Goal: Task Accomplishment & Management: Manage account settings

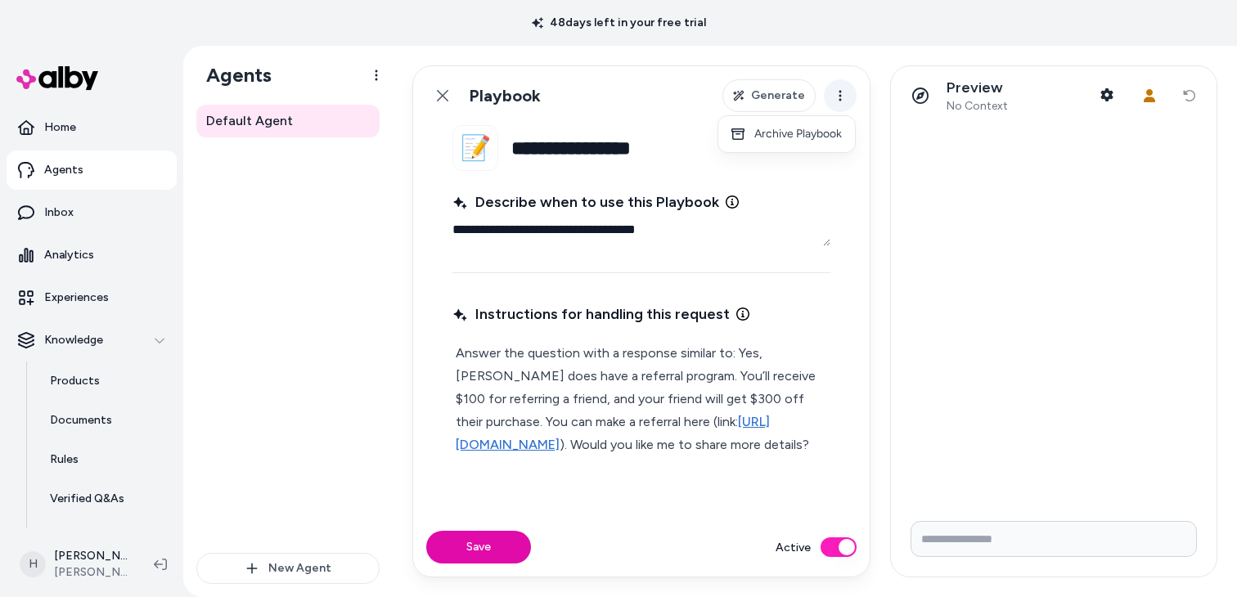
click at [836, 104] on html "**********" at bounding box center [618, 298] width 1237 height 597
click at [859, 73] on html "**********" at bounding box center [618, 298] width 1237 height 597
click at [288, 206] on div "Default Agent" at bounding box center [287, 329] width 183 height 448
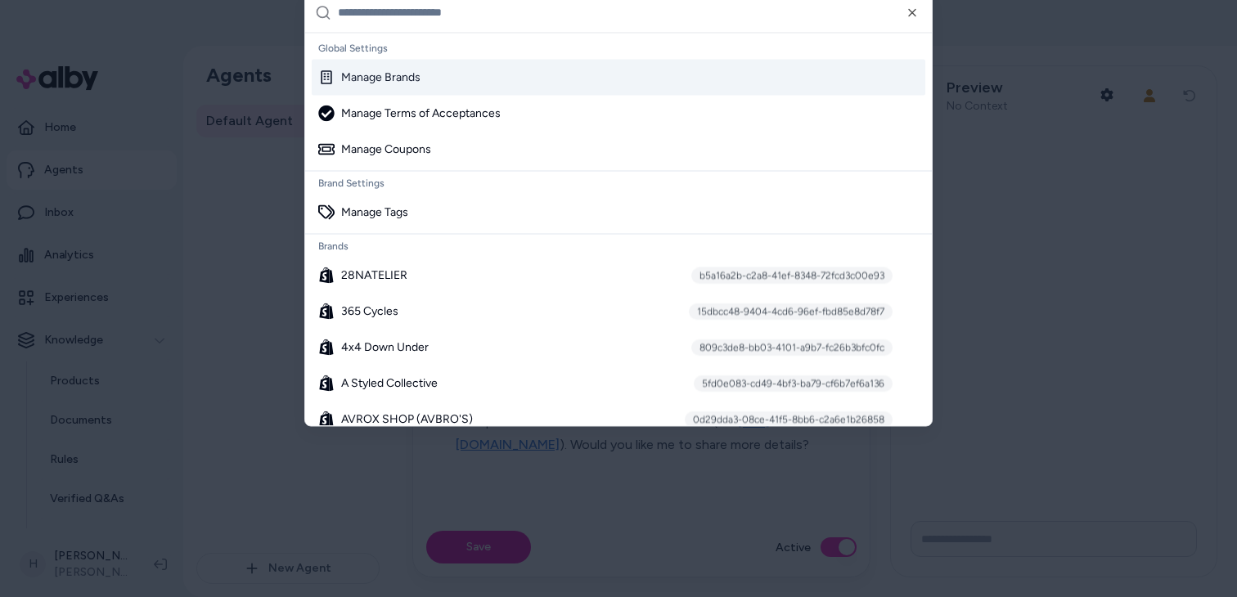
type textarea "*"
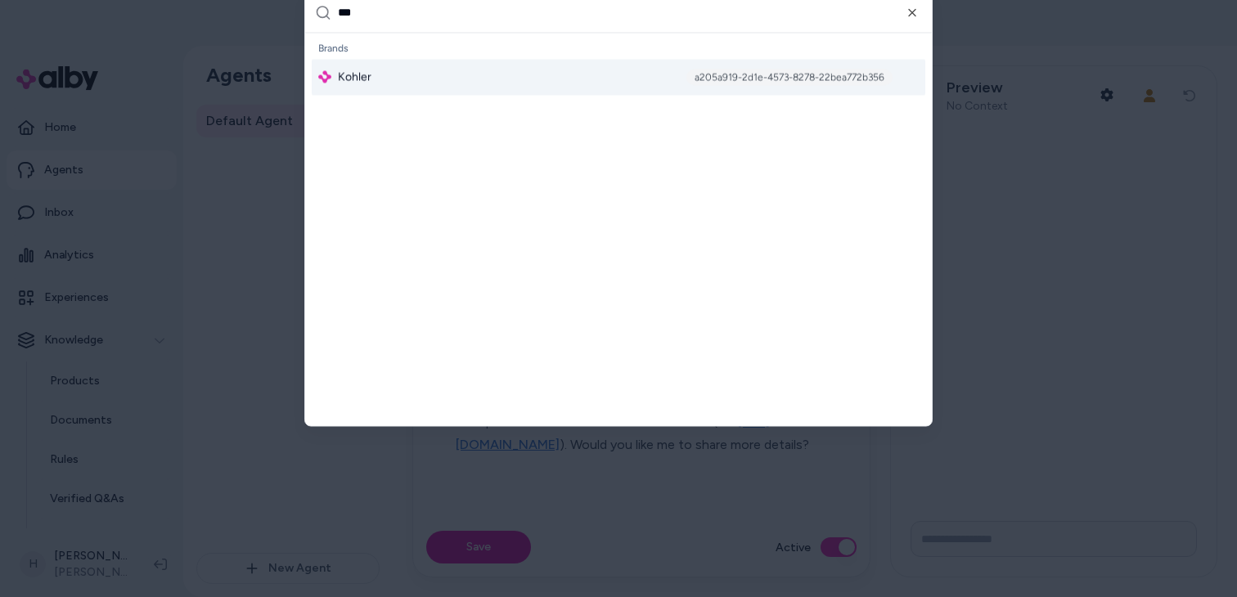
type input "***"
click at [508, 71] on div "Kohler a205a919-2d1e-4573-8278-22bea772b356" at bounding box center [619, 77] width 614 height 36
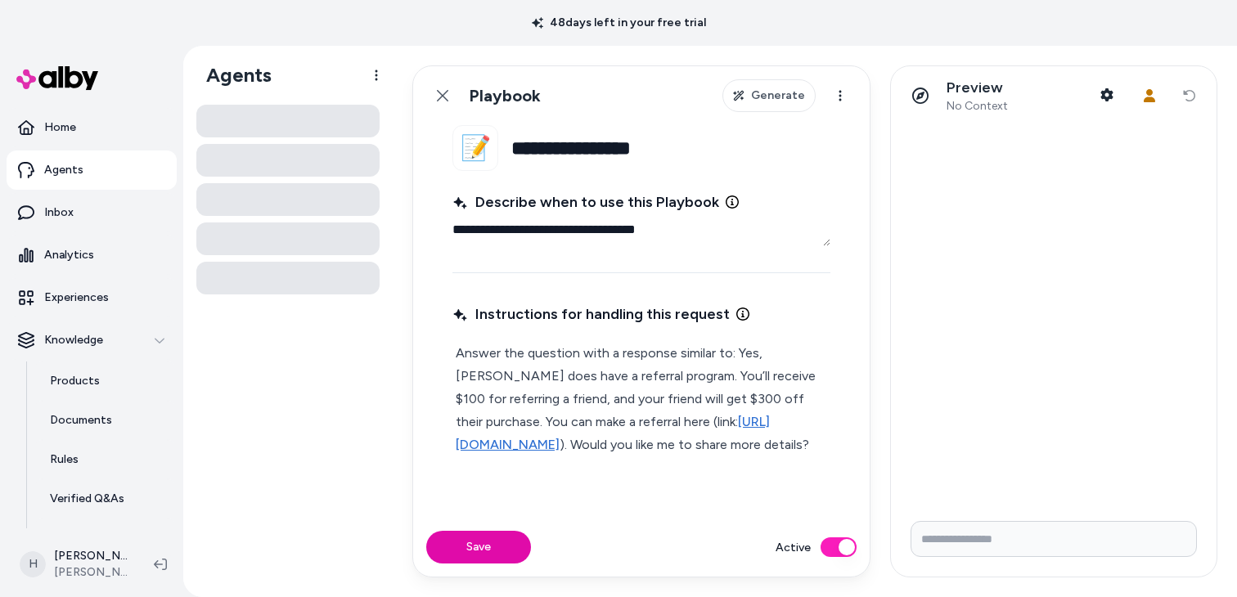
click at [943, 542] on input "Write your prompt here" at bounding box center [1053, 539] width 286 height 36
type input "**"
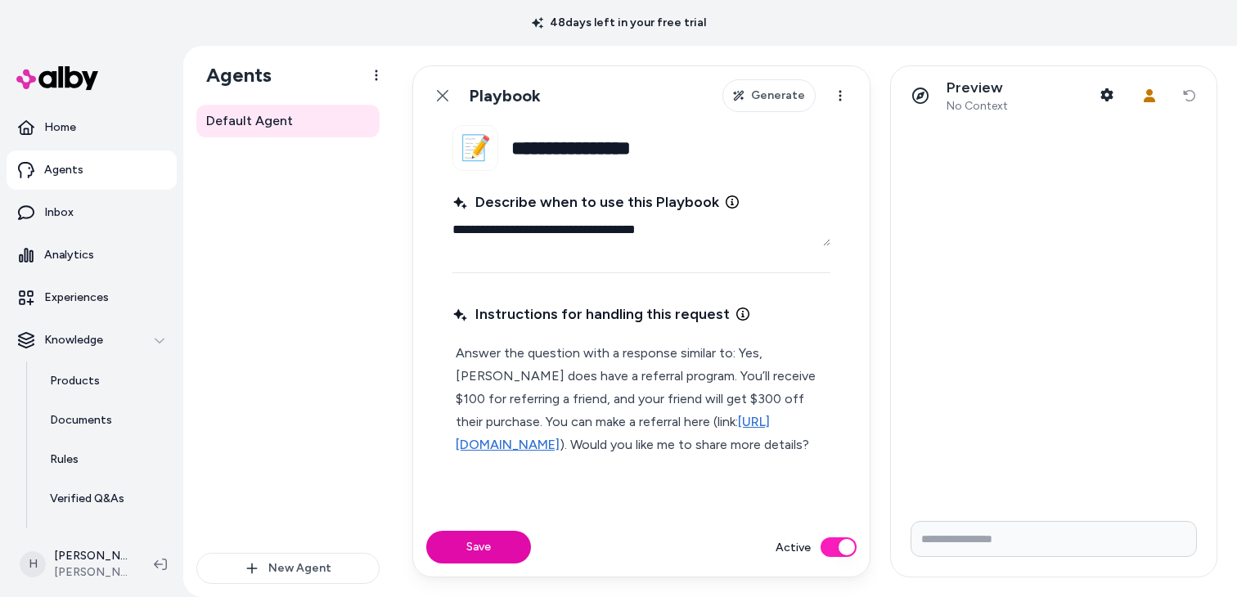
click at [612, 134] on input "**********" at bounding box center [670, 148] width 319 height 46
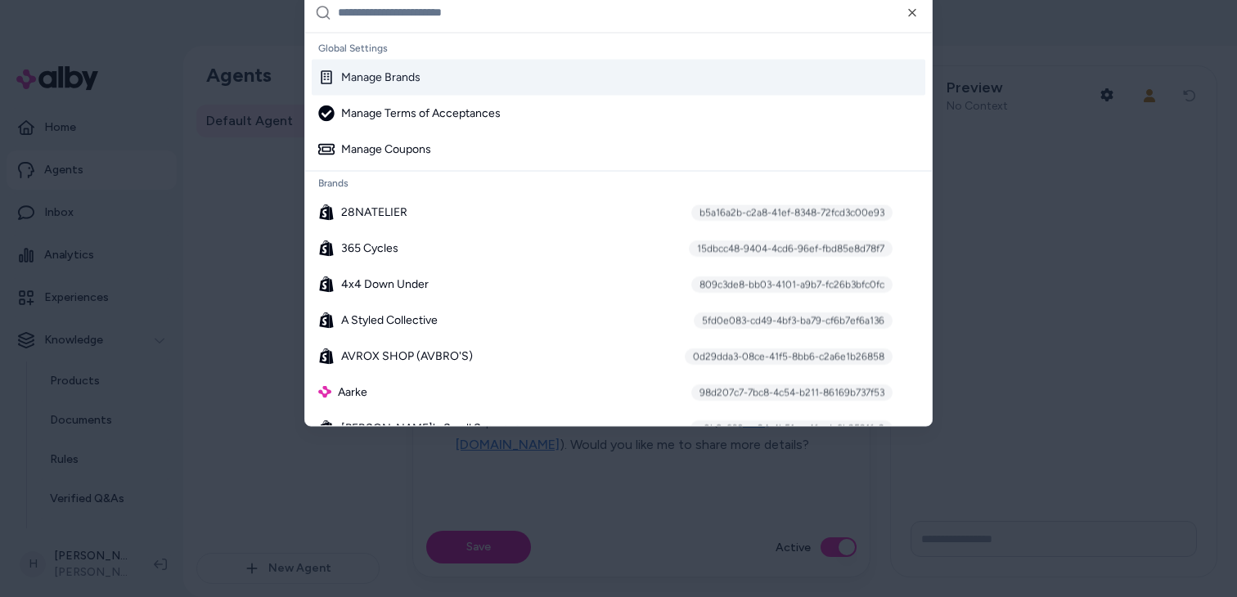
type textarea "*"
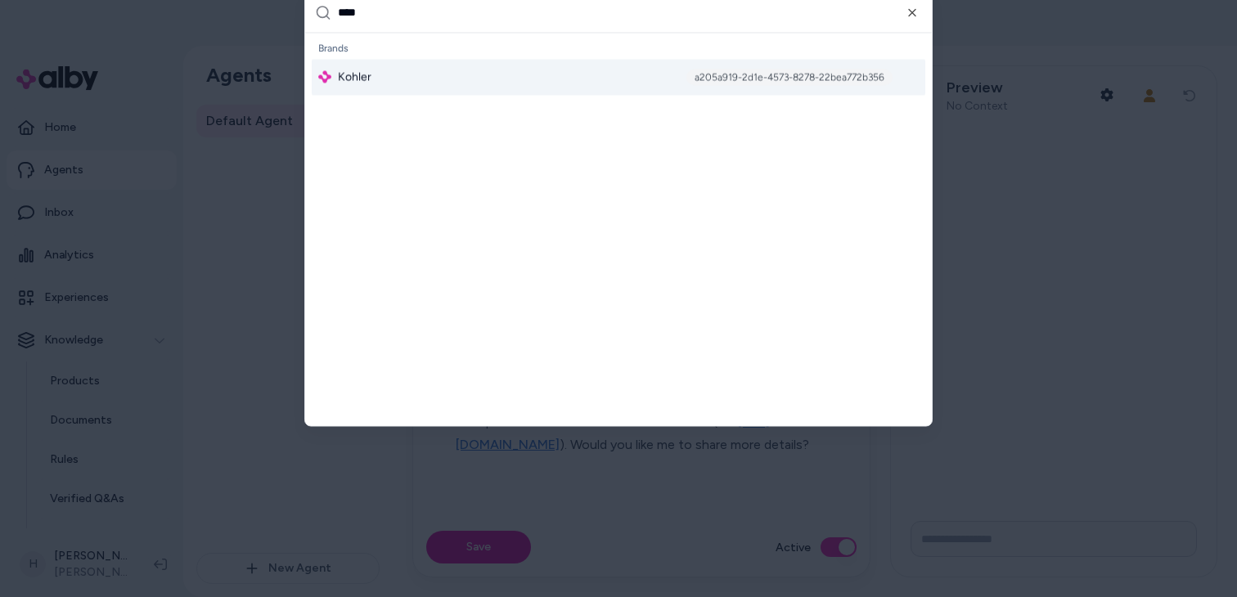
type input "****"
click at [645, 81] on div "Kohler a205a919-2d1e-4573-8278-22bea772b356" at bounding box center [619, 77] width 614 height 36
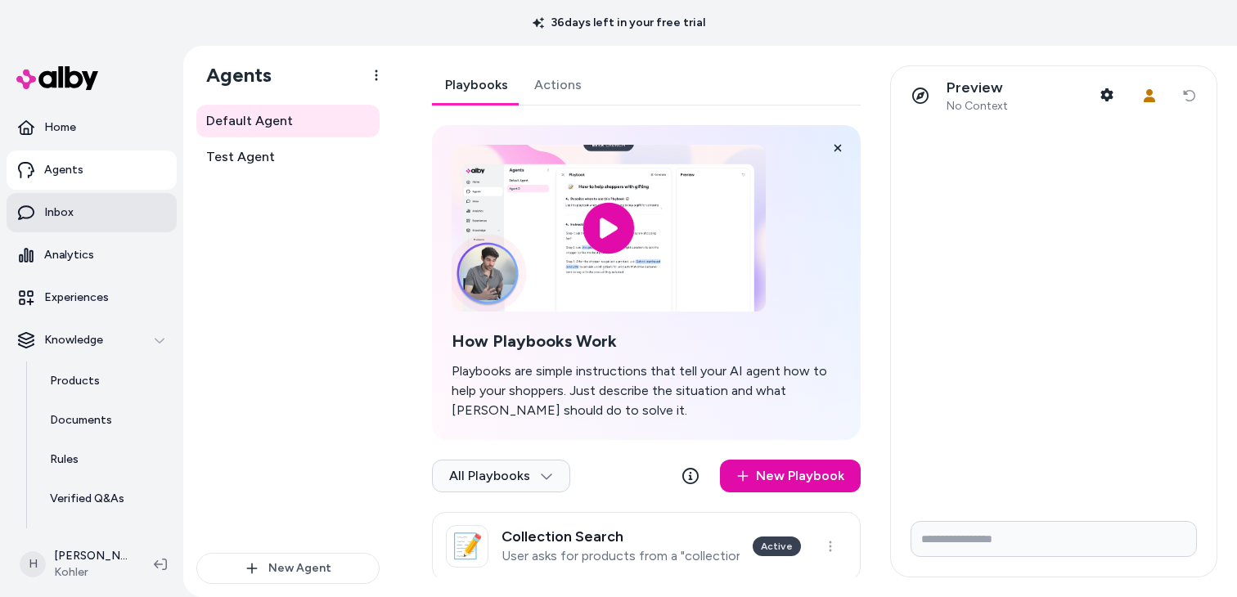
click at [94, 209] on link "Inbox" at bounding box center [92, 212] width 170 height 39
click at [118, 199] on link "Inbox" at bounding box center [92, 212] width 170 height 39
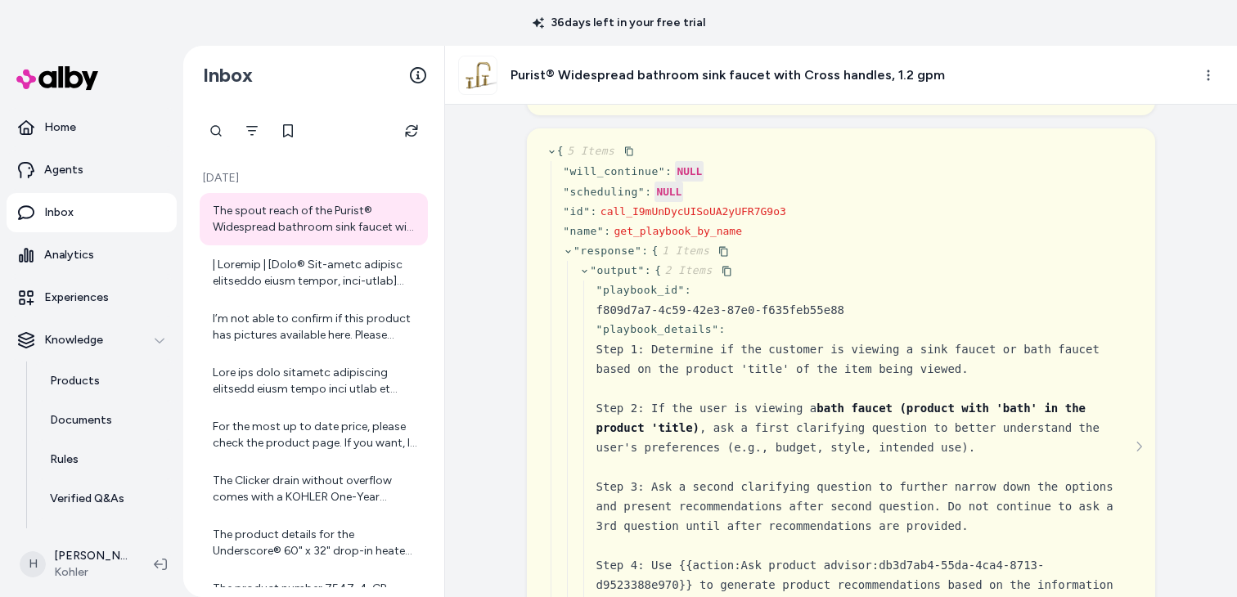
scroll to position [251, 0]
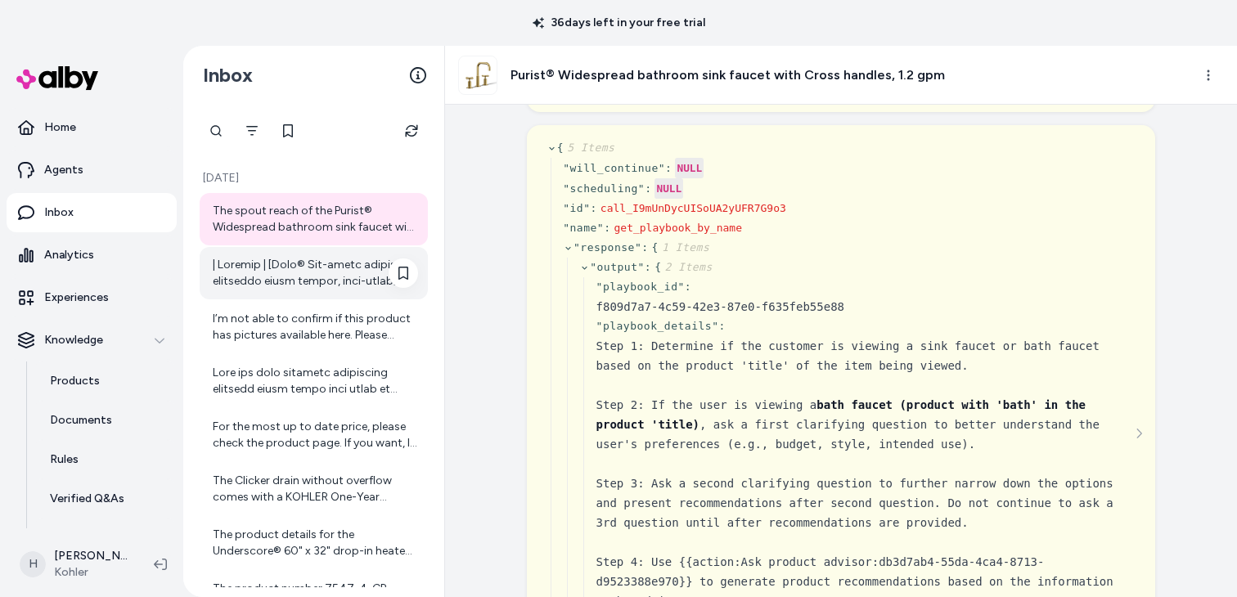
click at [336, 282] on div at bounding box center [315, 273] width 205 height 33
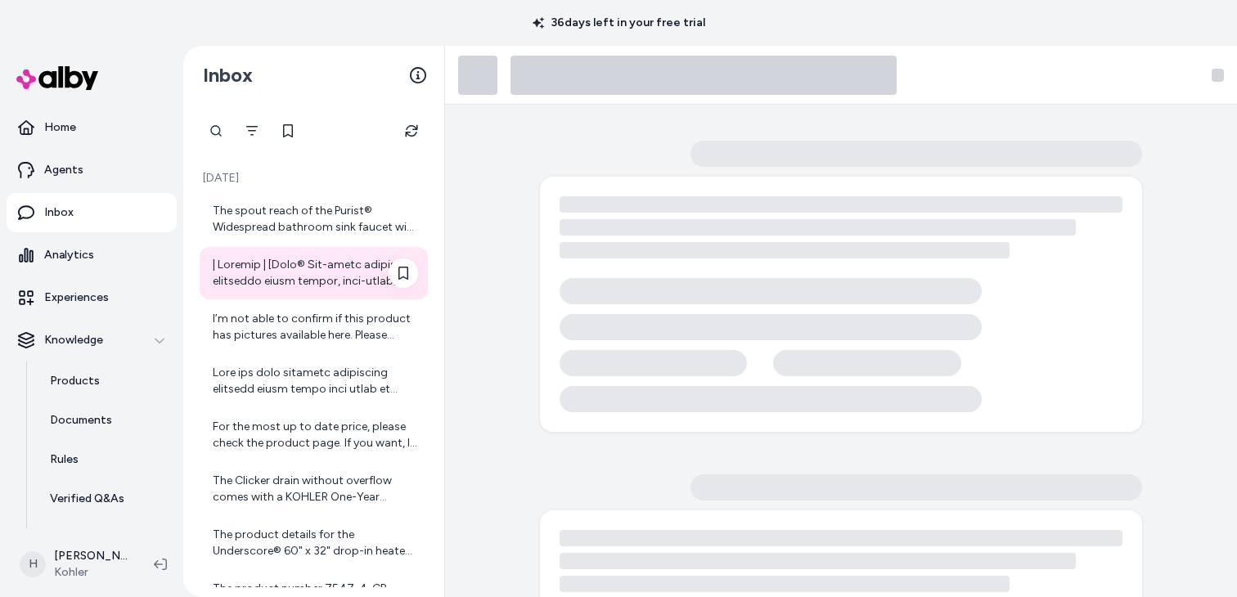
click at [312, 274] on div at bounding box center [315, 273] width 205 height 33
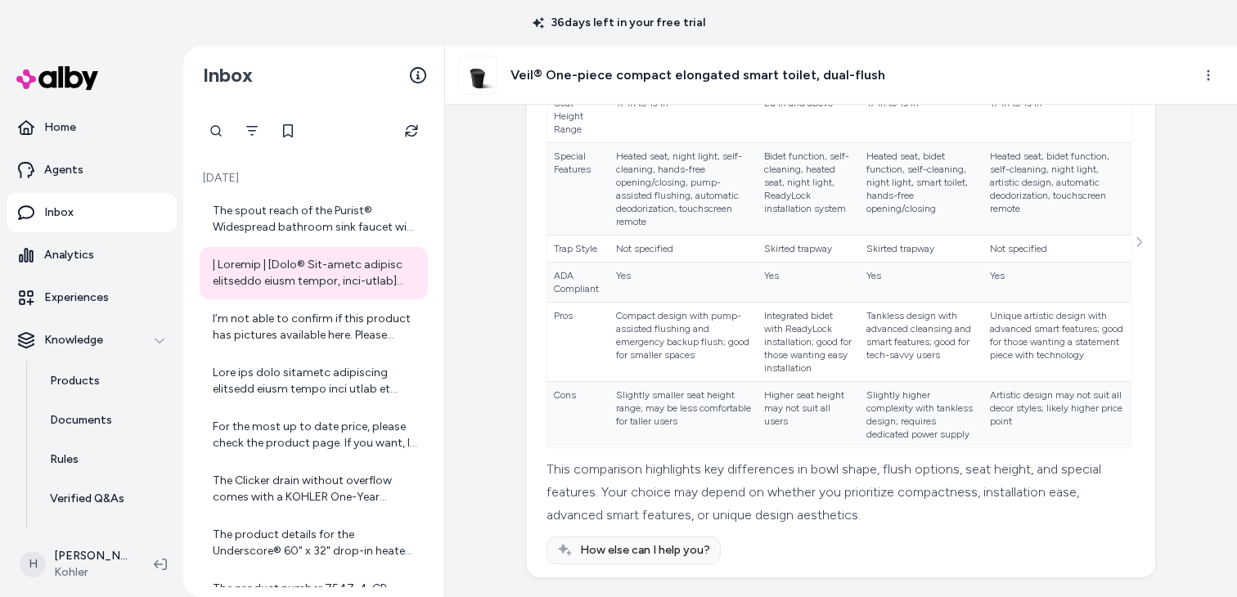
scroll to position [14782, 0]
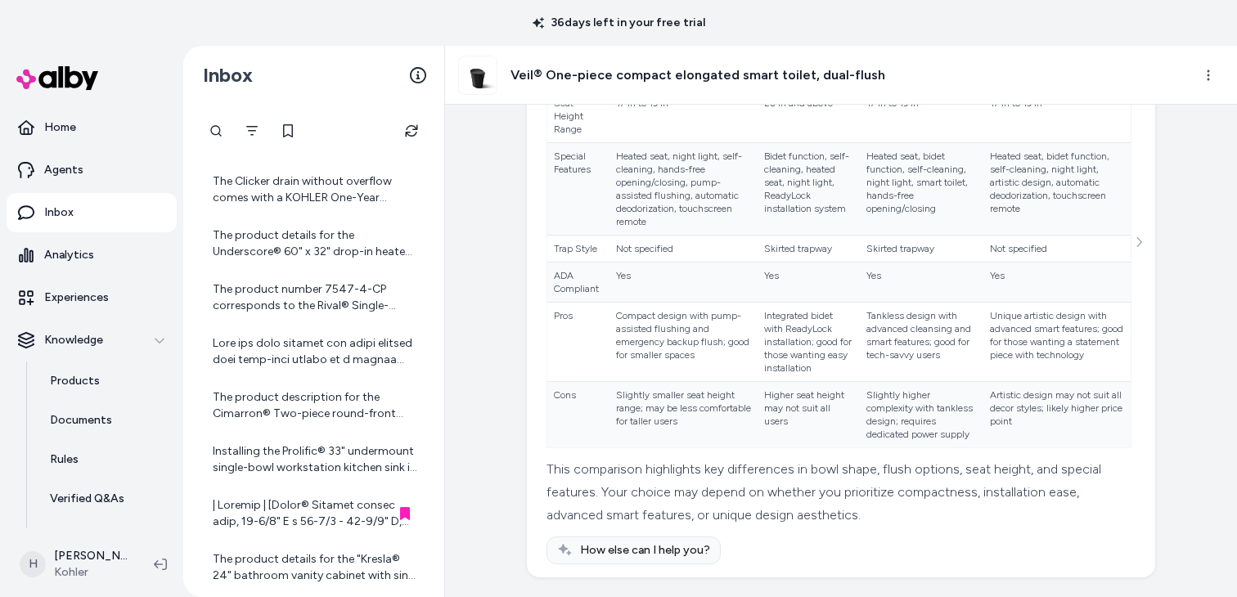
scroll to position [425, 0]
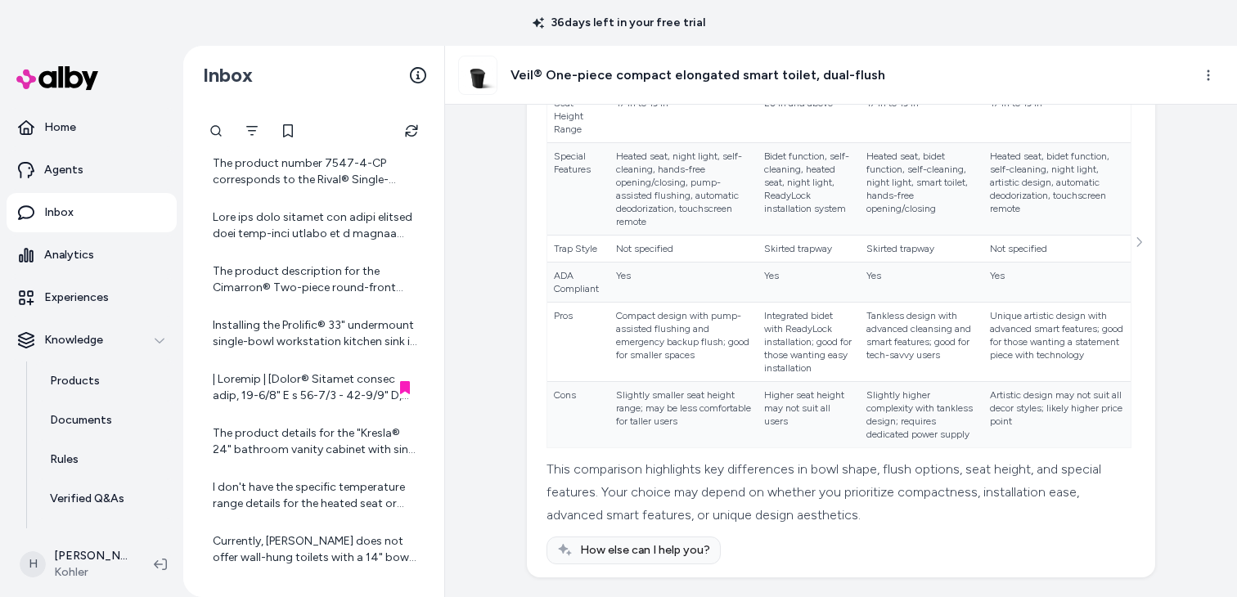
click at [220, 145] on div at bounding box center [216, 131] width 33 height 33
paste input "**********"
type input "**********"
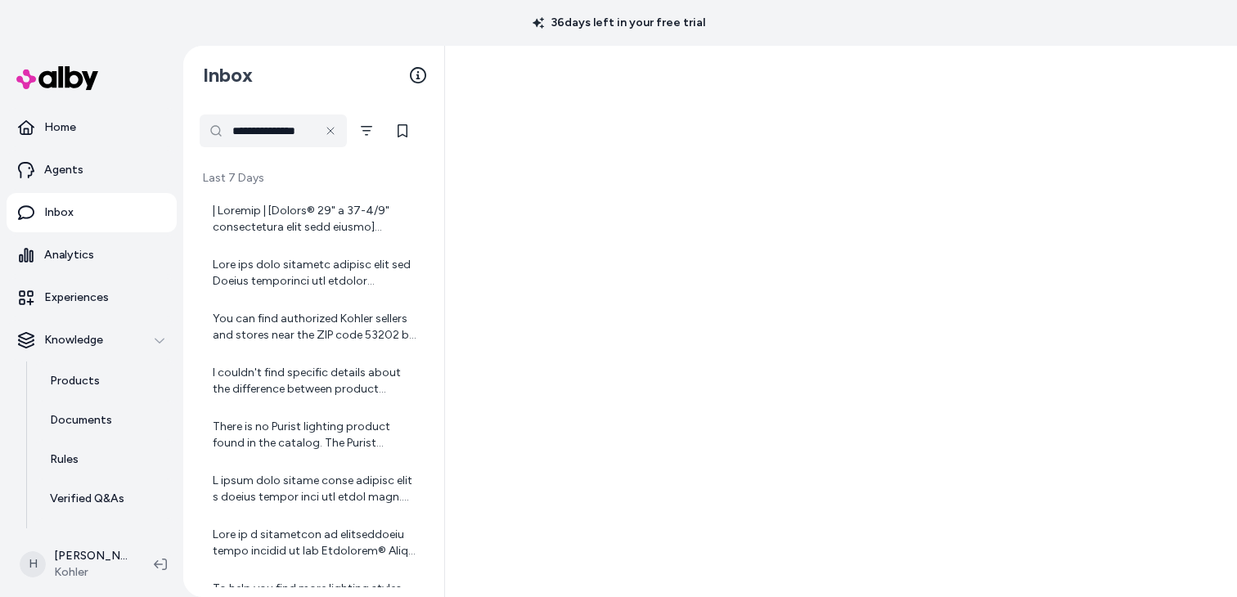
scroll to position [155, 0]
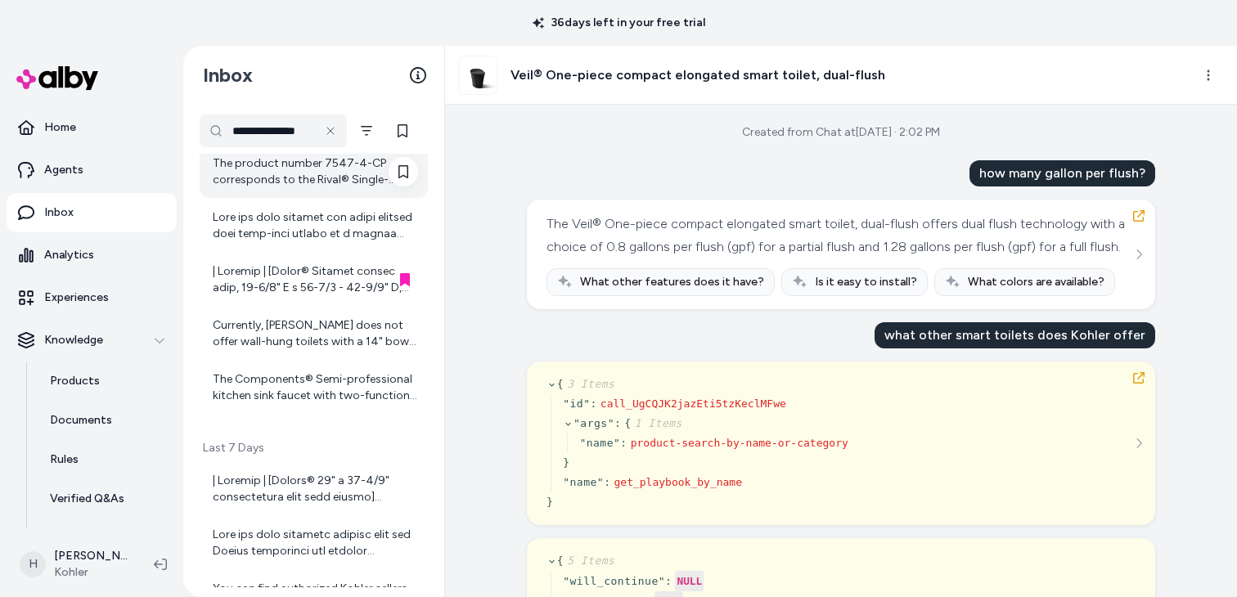
click at [249, 175] on div "The product number 7547-4-CP corresponds to the Rival® Single-handle kitchen si…" at bounding box center [315, 171] width 205 height 33
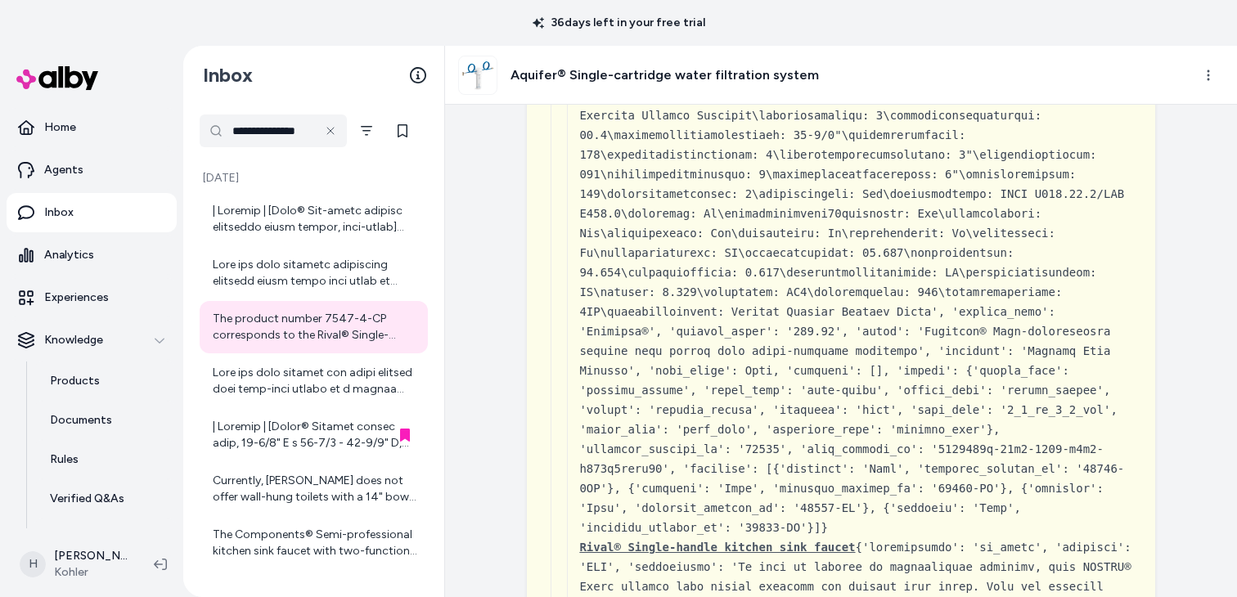
scroll to position [6614, 0]
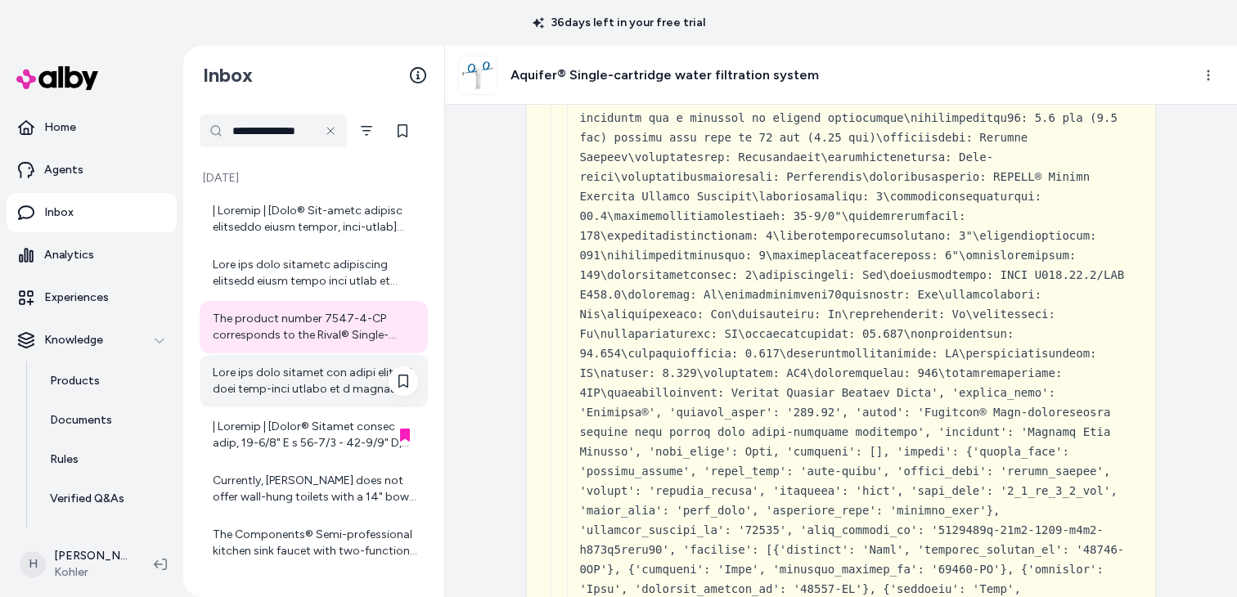
click at [299, 388] on div at bounding box center [315, 381] width 205 height 33
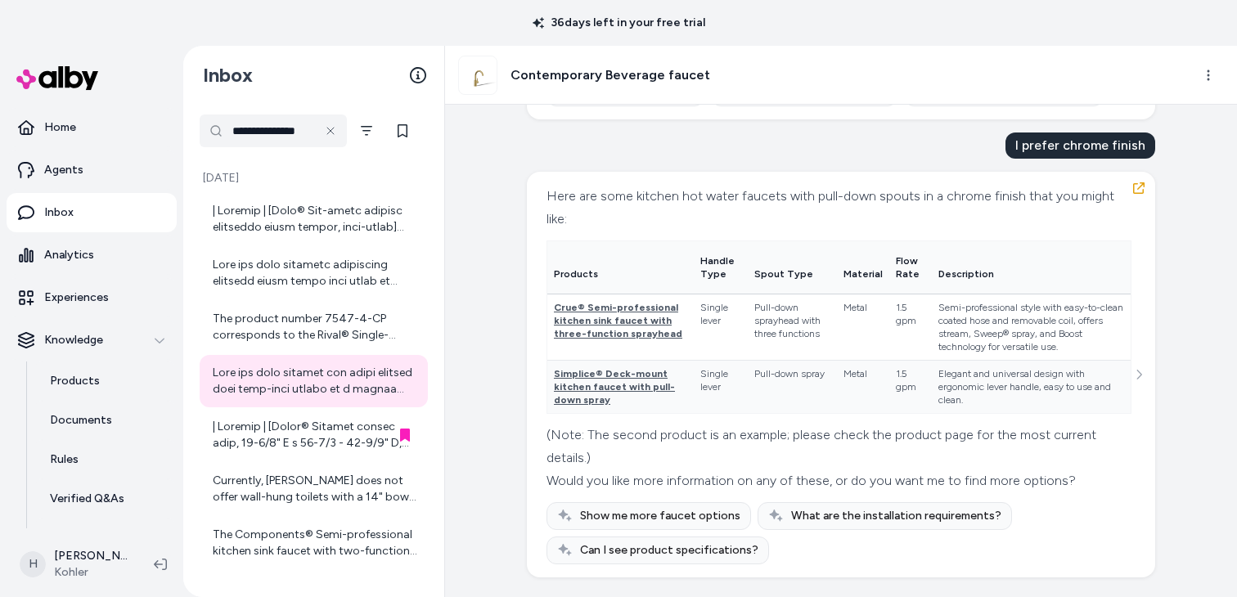
scroll to position [9833, 0]
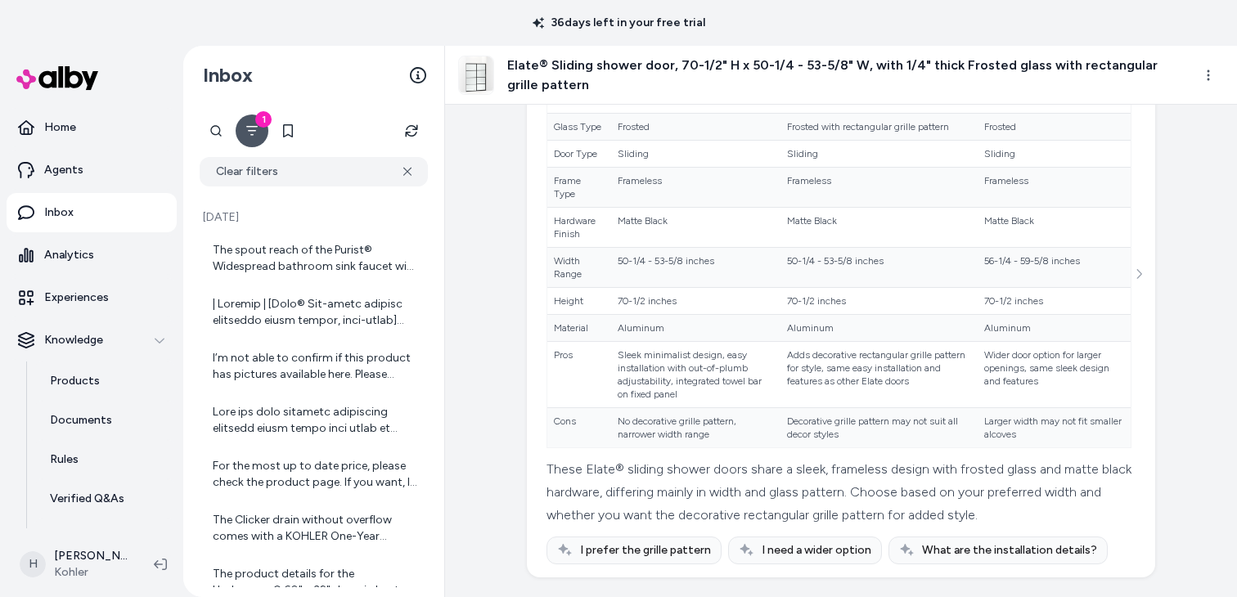
scroll to position [5020, 0]
click at [665, 59] on span "Elate® Sliding shower door, 70-1/2" H x 50-1/4 - 53-5/8" W, with 1/4" thick Fro…" at bounding box center [693, 40] width 151 height 38
click at [698, 59] on span "Elate® Sliding shower door, 70-1/2" H x 50-1/4 - 53-5/8" W, with 1/4" thick Fro…" at bounding box center [693, 40] width 151 height 38
drag, startPoint x: 815, startPoint y: 218, endPoint x: 1059, endPoint y: 218, distance: 244.6
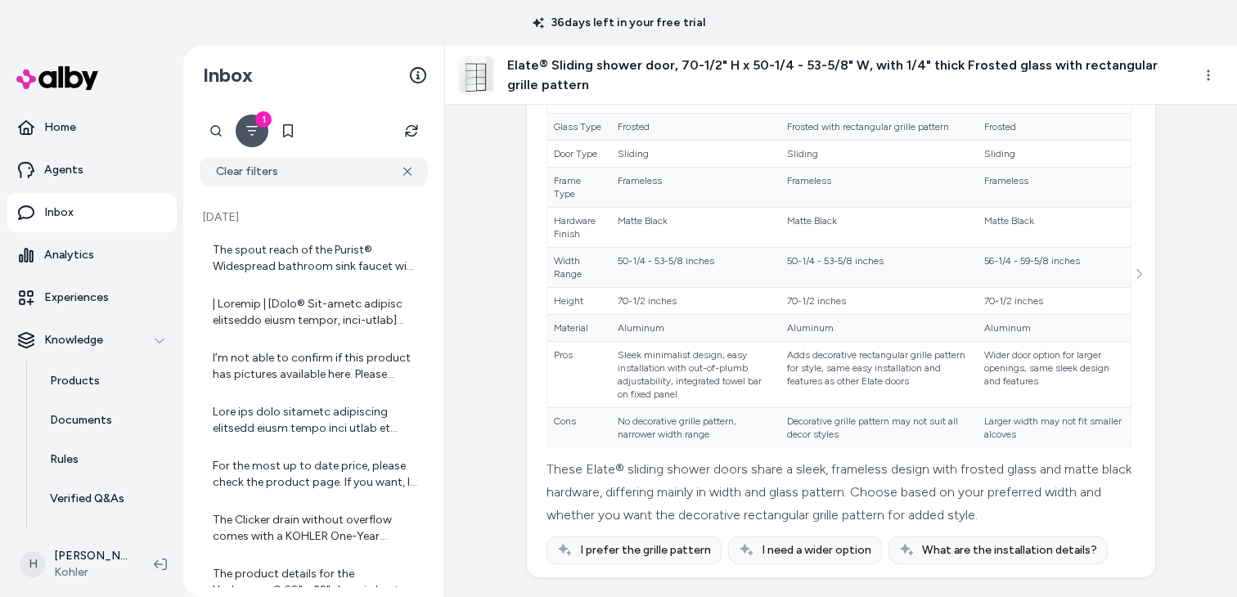
copy div "438f6828-ef5c-5632-b4a9-59e373c6726e"
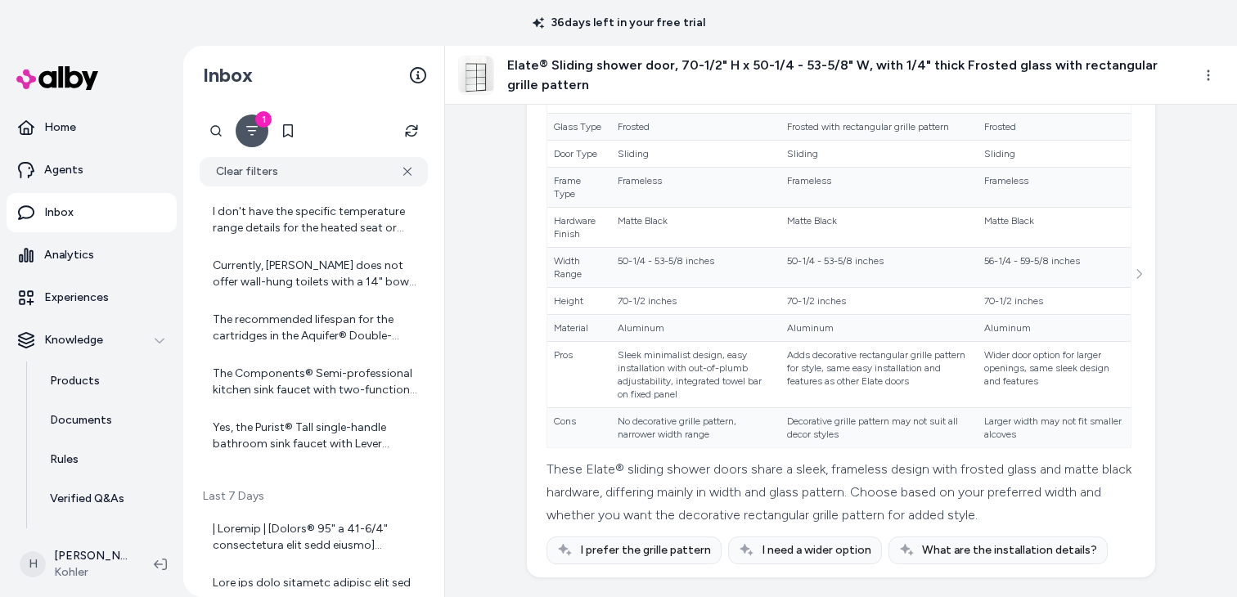
scroll to position [4560, 0]
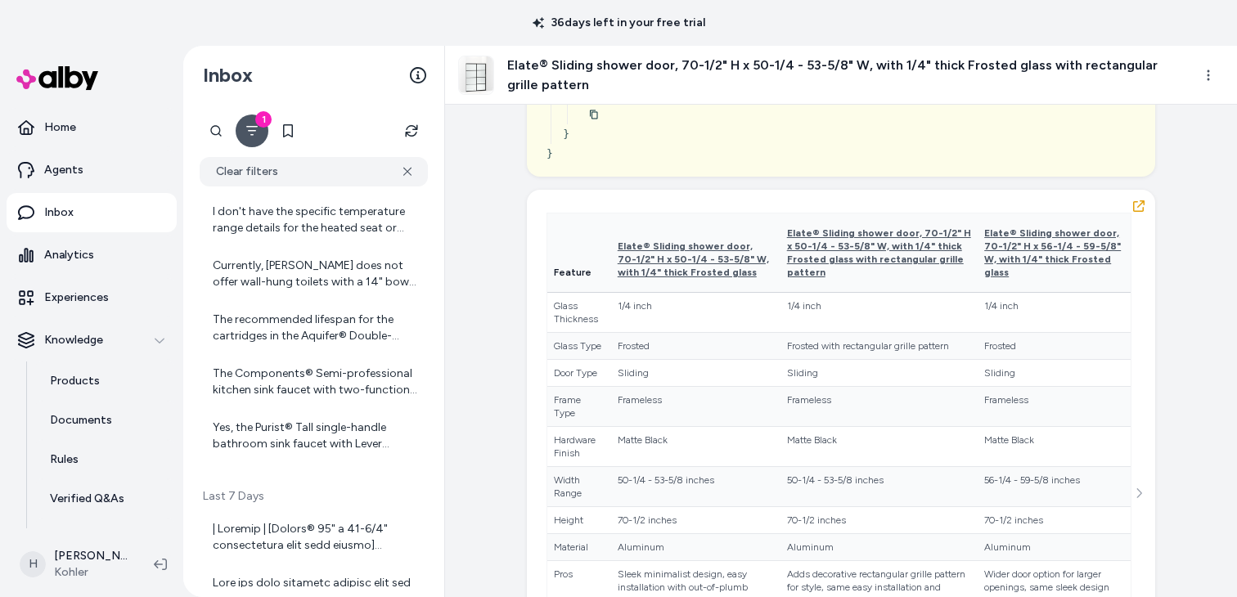
scroll to position [1396, 0]
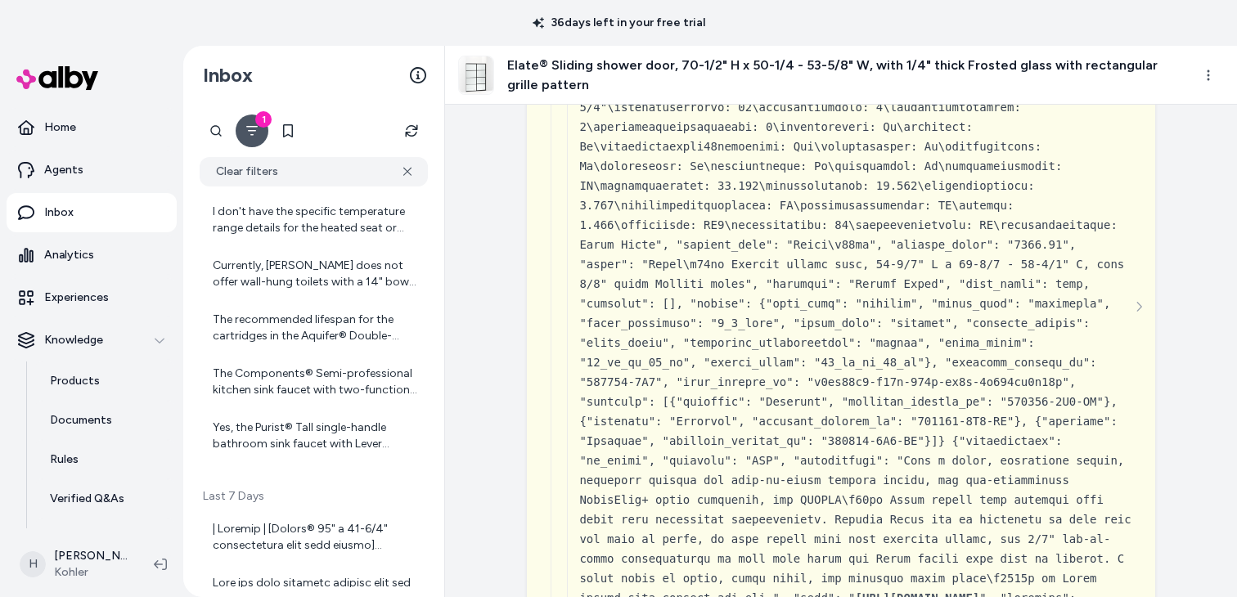
scroll to position [1919, 0]
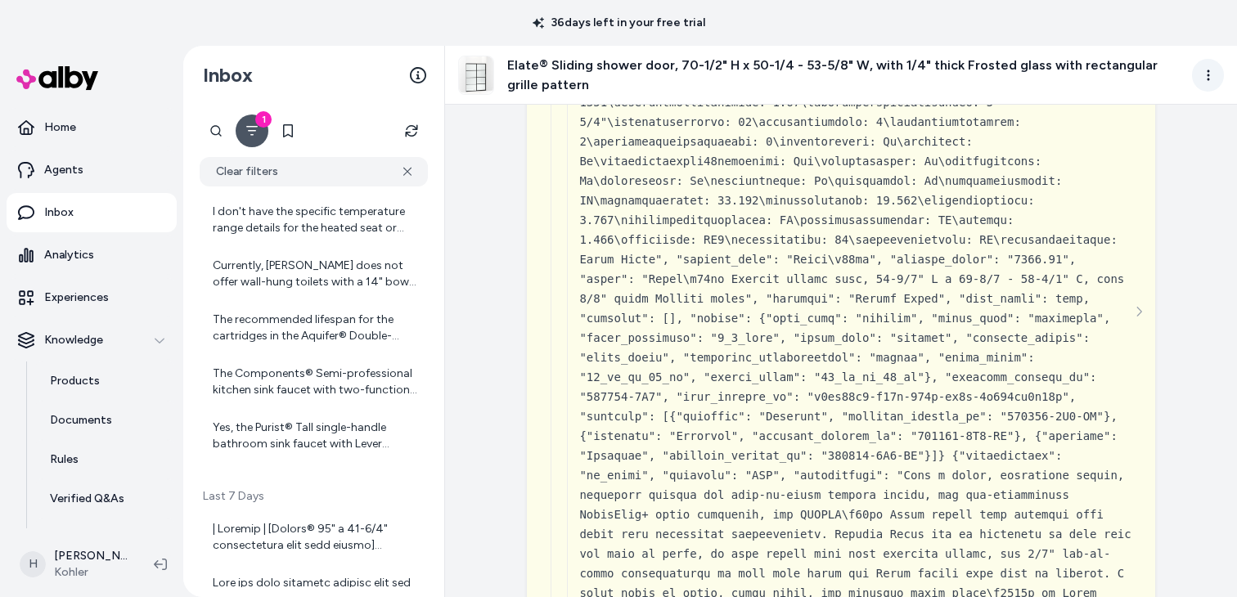
click at [1206, 73] on html "36 days left in your free trial Home Agents Inbox Analytics Experiences Knowled…" at bounding box center [618, 298] width 1237 height 597
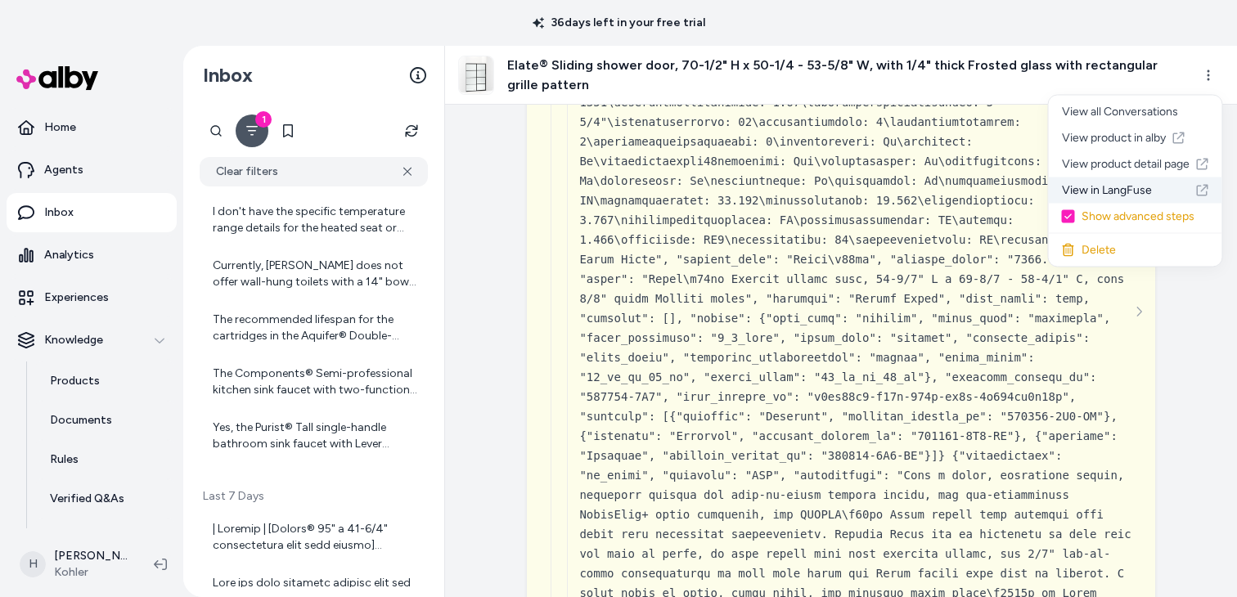
click at [1119, 192] on link "View in LangFuse" at bounding box center [1135, 191] width 173 height 26
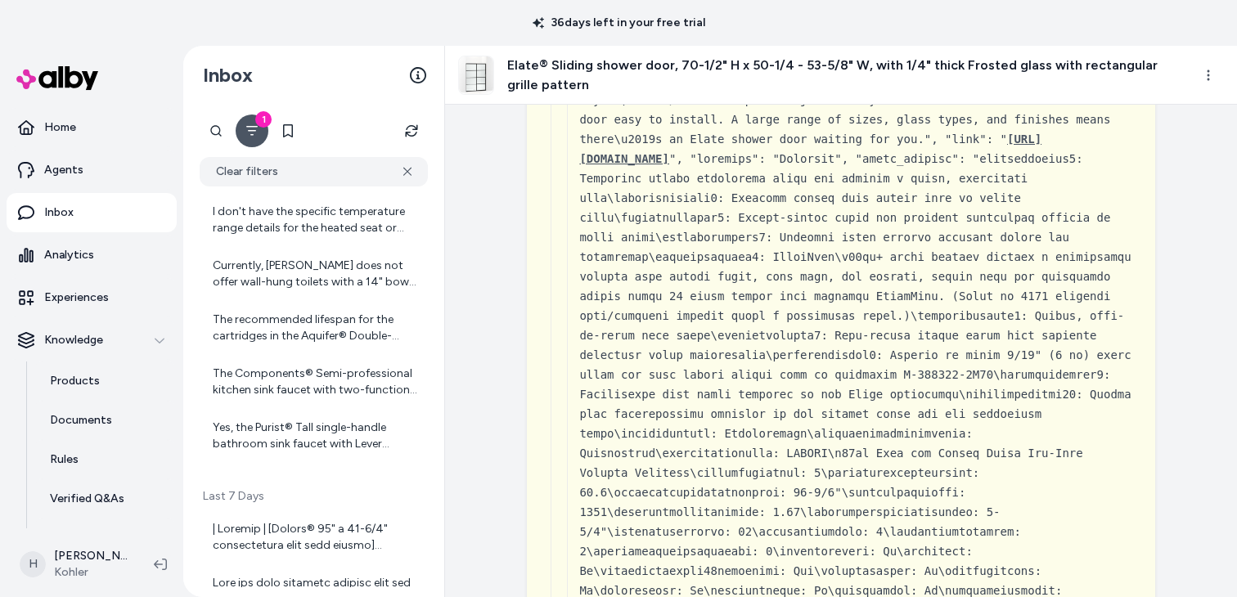
scroll to position [1505, 0]
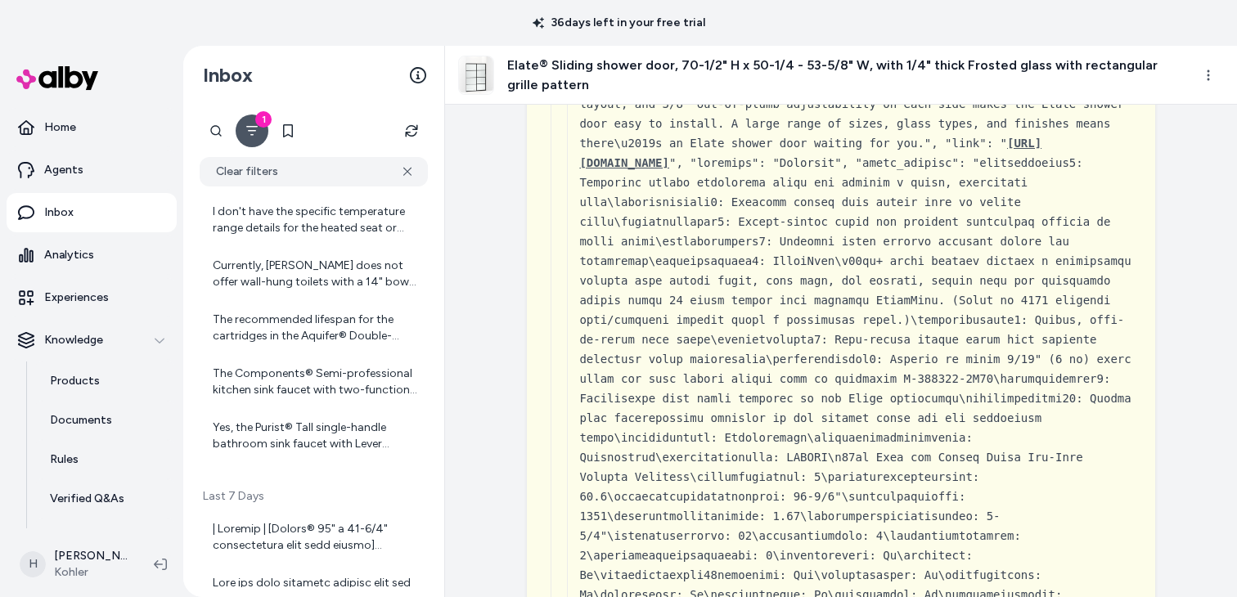
copy li "alby_product_id"
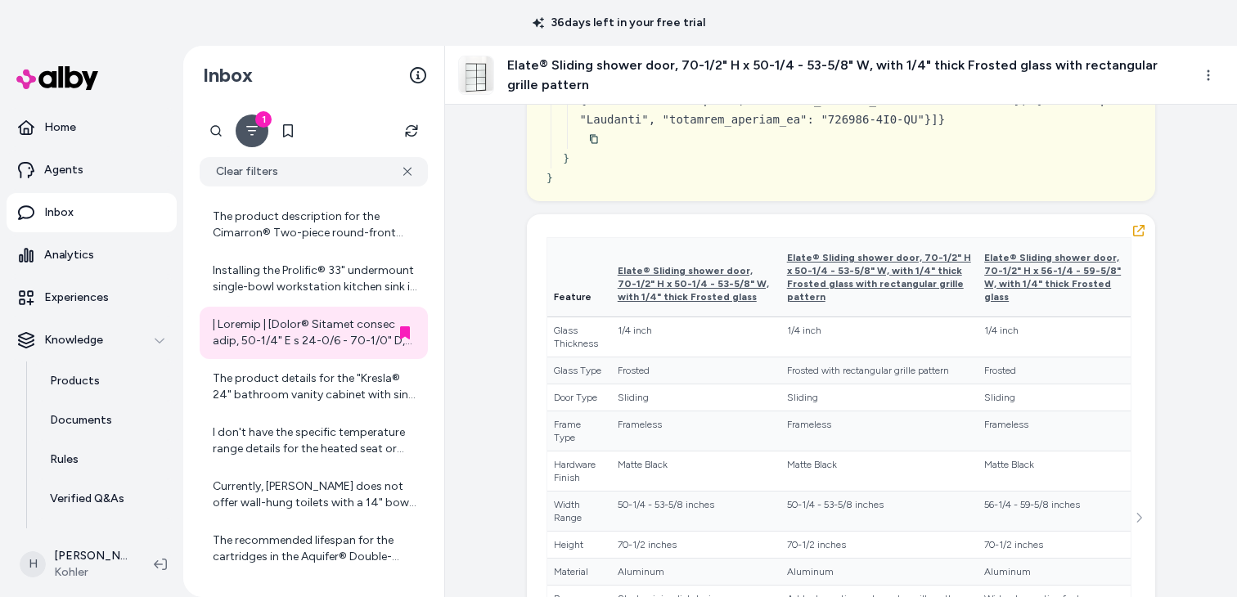
scroll to position [3913, 0]
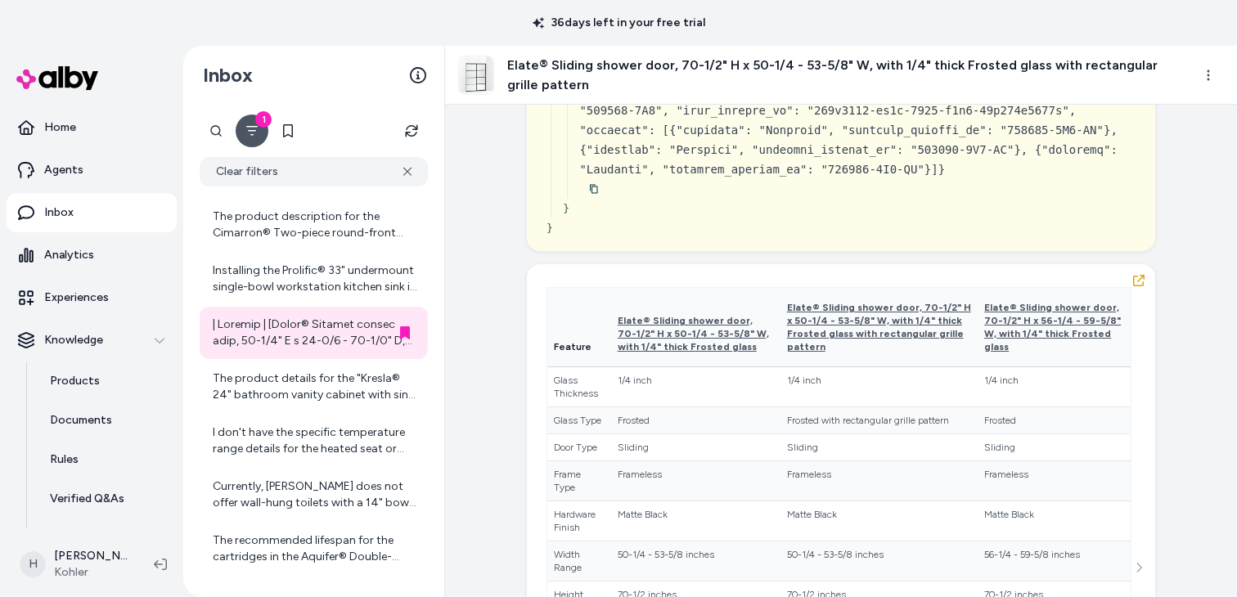
drag, startPoint x: 632, startPoint y: 430, endPoint x: 632, endPoint y: 441, distance: 10.6
drag, startPoint x: 711, startPoint y: 268, endPoint x: 710, endPoint y: 357, distance: 88.3
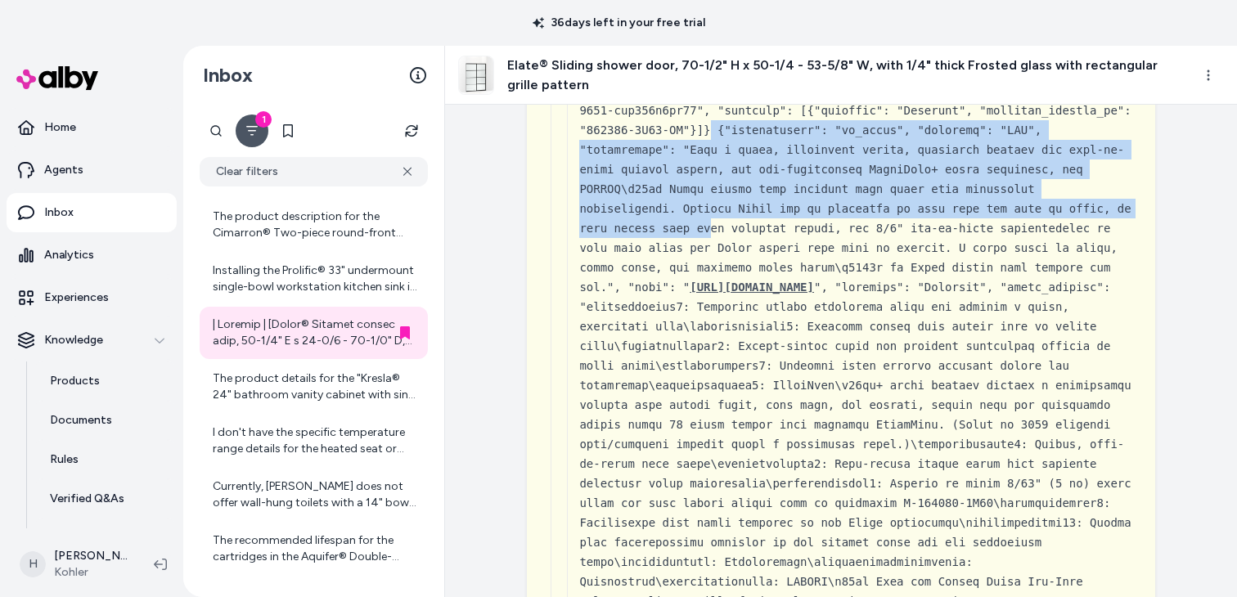
scroll to position [3050, 0]
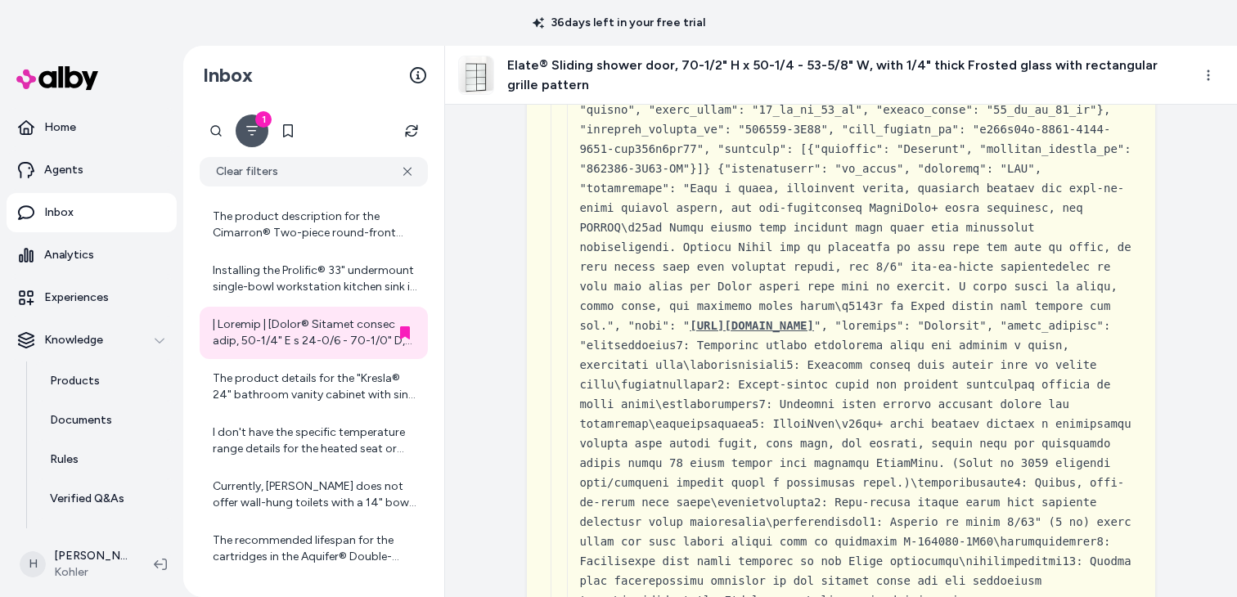
drag, startPoint x: 655, startPoint y: 226, endPoint x: 654, endPoint y: 353, distance: 126.8
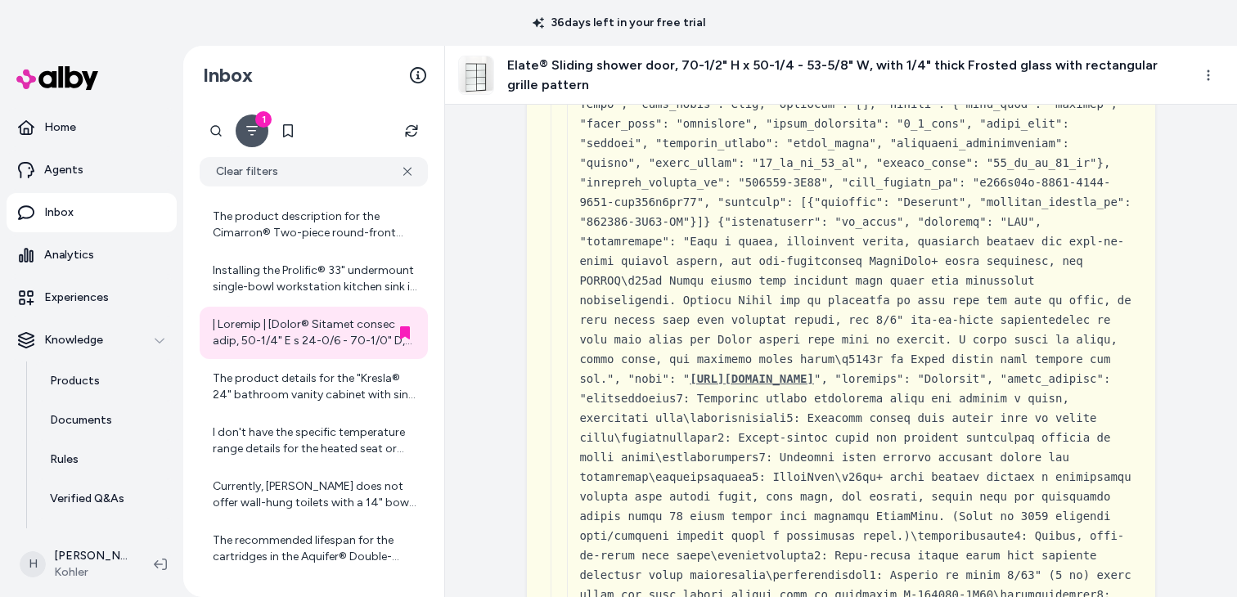
scroll to position [2964, 0]
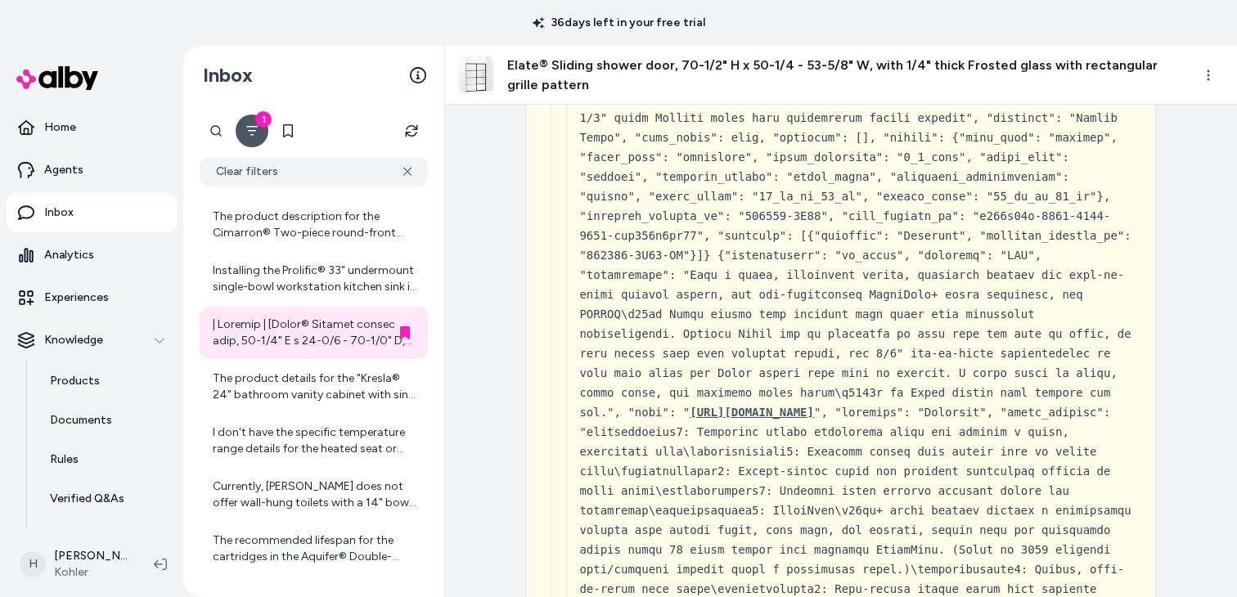
drag, startPoint x: 664, startPoint y: 315, endPoint x: 664, endPoint y: 357, distance: 41.7
drag, startPoint x: 575, startPoint y: 305, endPoint x: 667, endPoint y: 449, distance: 170.6
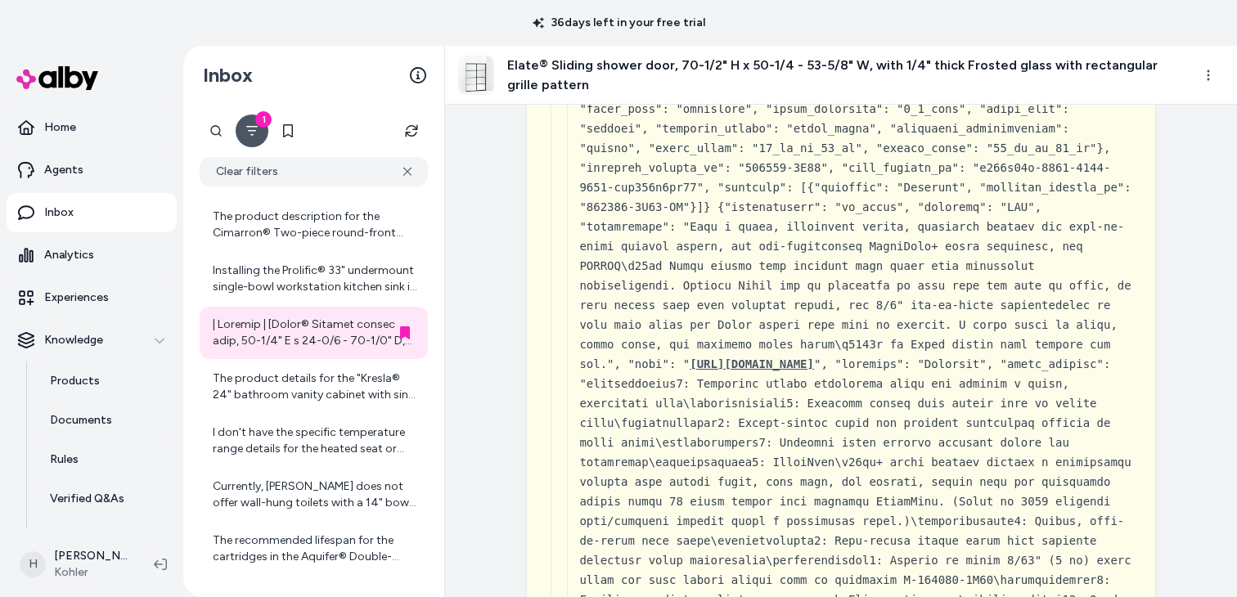
scroll to position [3032, 0]
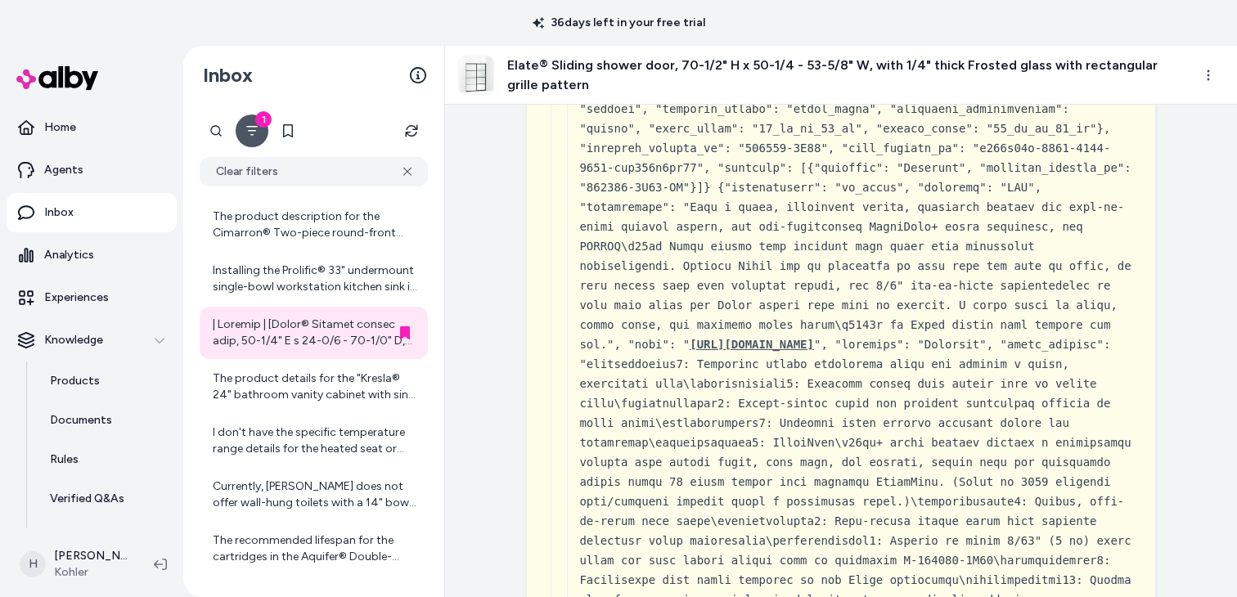
drag, startPoint x: 580, startPoint y: 241, endPoint x: 772, endPoint y: 431, distance: 270.1
drag, startPoint x: 790, startPoint y: 444, endPoint x: 835, endPoint y: 446, distance: 45.0
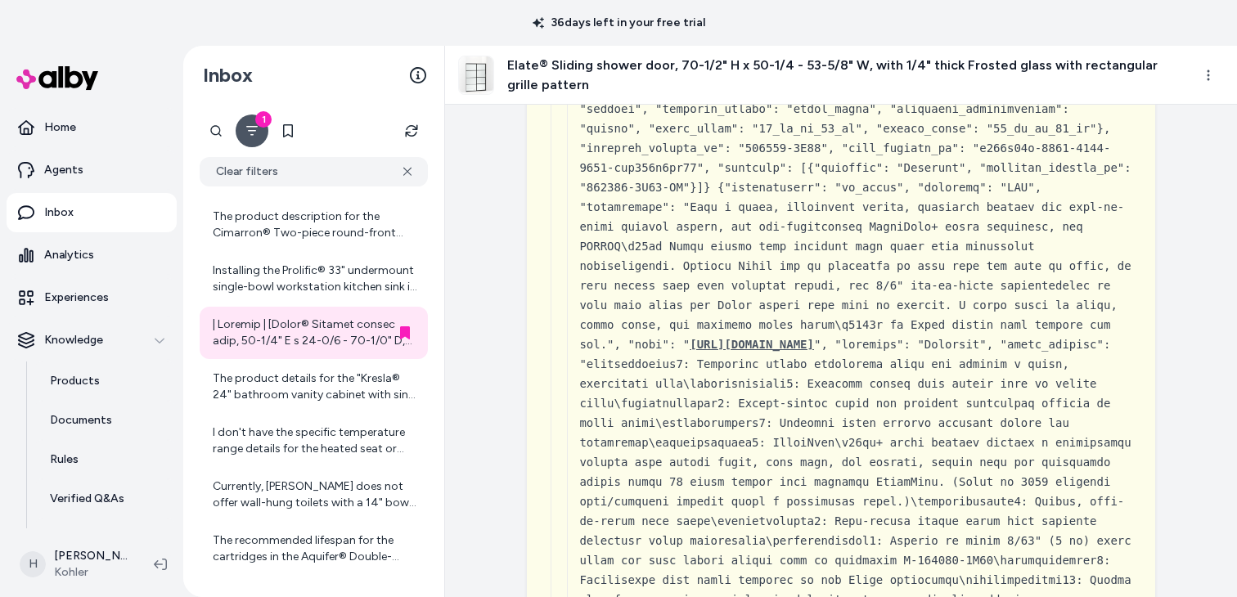
drag, startPoint x: 608, startPoint y: 247, endPoint x: 614, endPoint y: 337, distance: 90.2
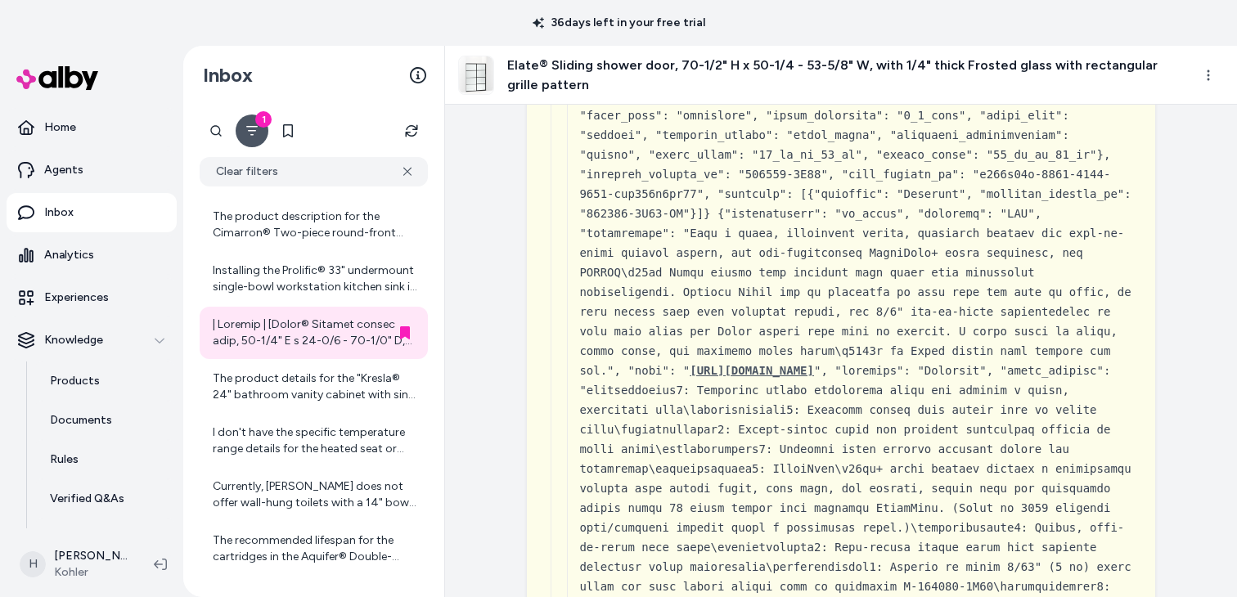
drag, startPoint x: 681, startPoint y: 254, endPoint x: 681, endPoint y: 281, distance: 27.8
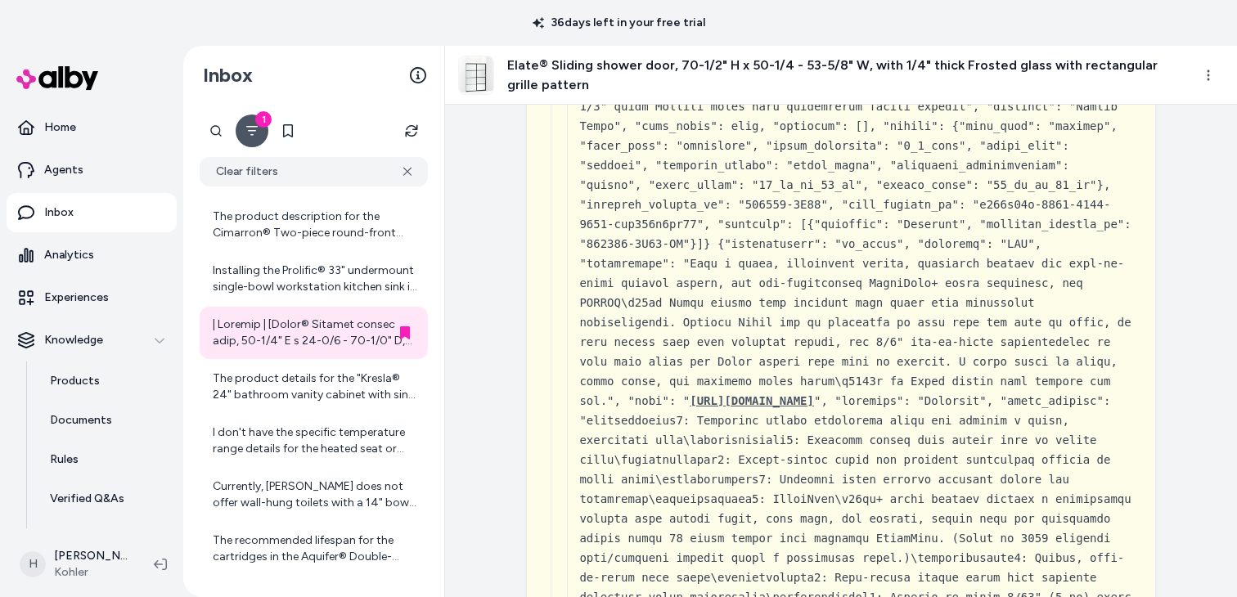
scroll to position [2939, 0]
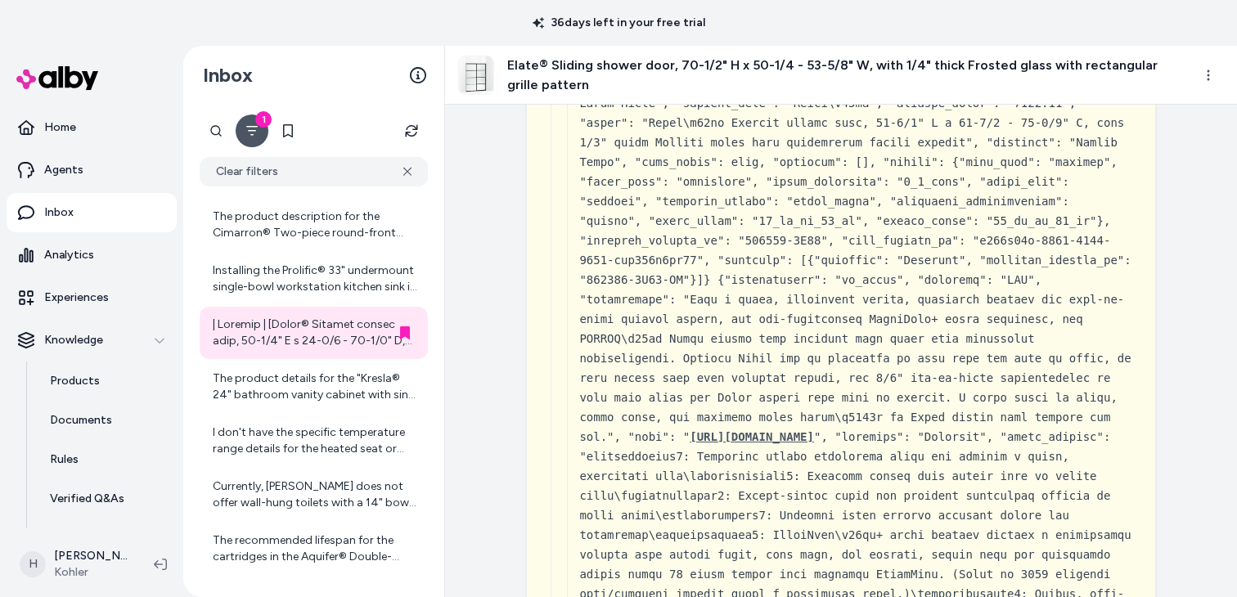
drag, startPoint x: 582, startPoint y: 359, endPoint x: 588, endPoint y: 417, distance: 58.4
drag, startPoint x: 675, startPoint y: 341, endPoint x: 675, endPoint y: 376, distance: 35.2
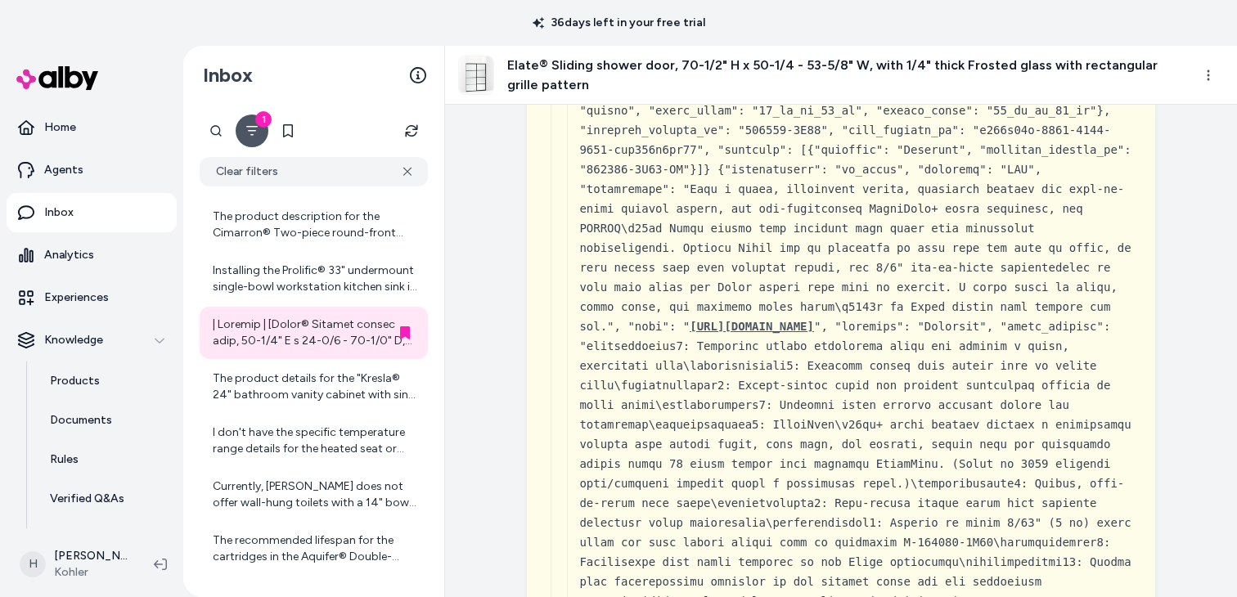
scroll to position [3055, 0]
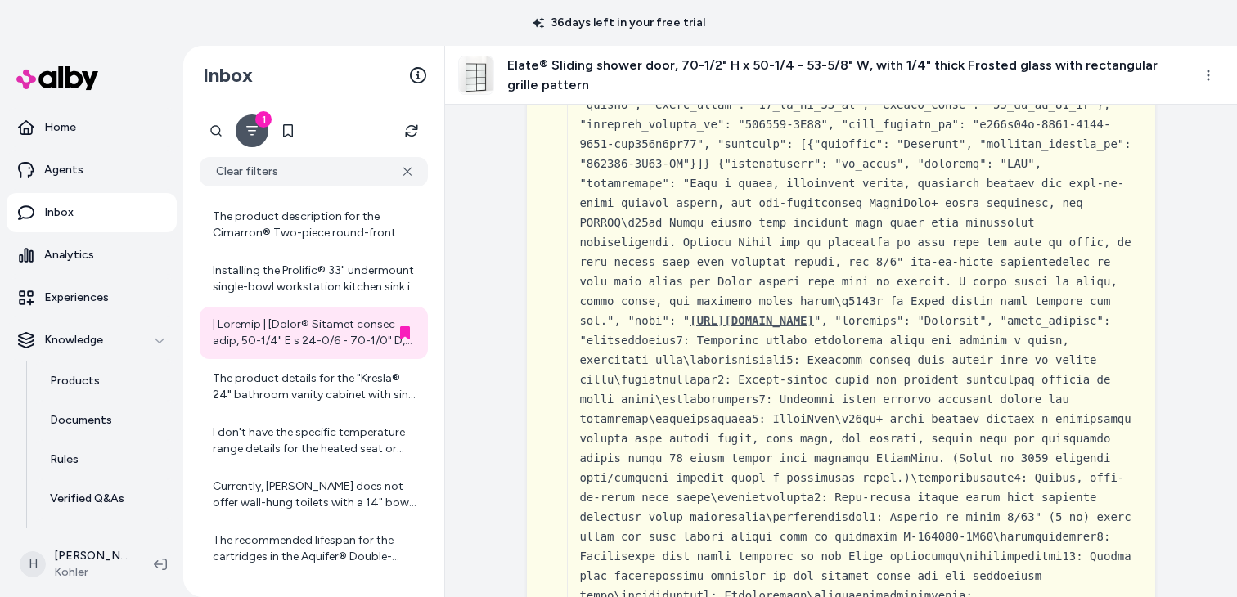
drag, startPoint x: 696, startPoint y: 403, endPoint x: 788, endPoint y: 418, distance: 92.8
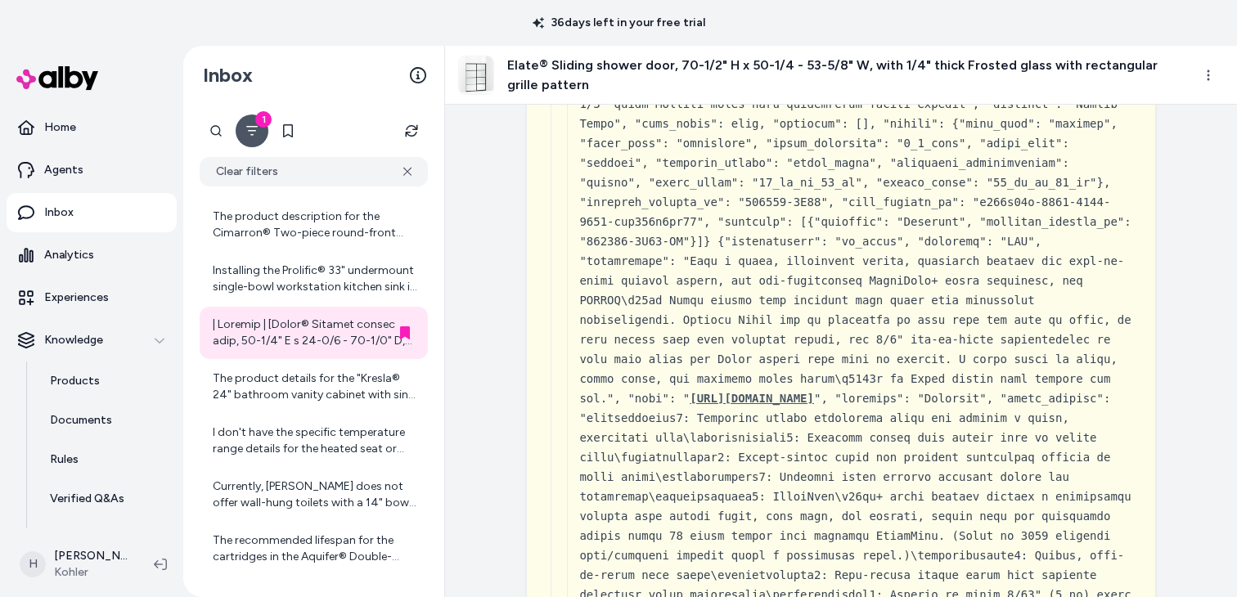
scroll to position [2976, 0]
drag, startPoint x: 816, startPoint y: 287, endPoint x: 1061, endPoint y: 287, distance: 244.6
copy div "a5cf72c7-e84b-576c-ad3c-7c023bc1d41b"
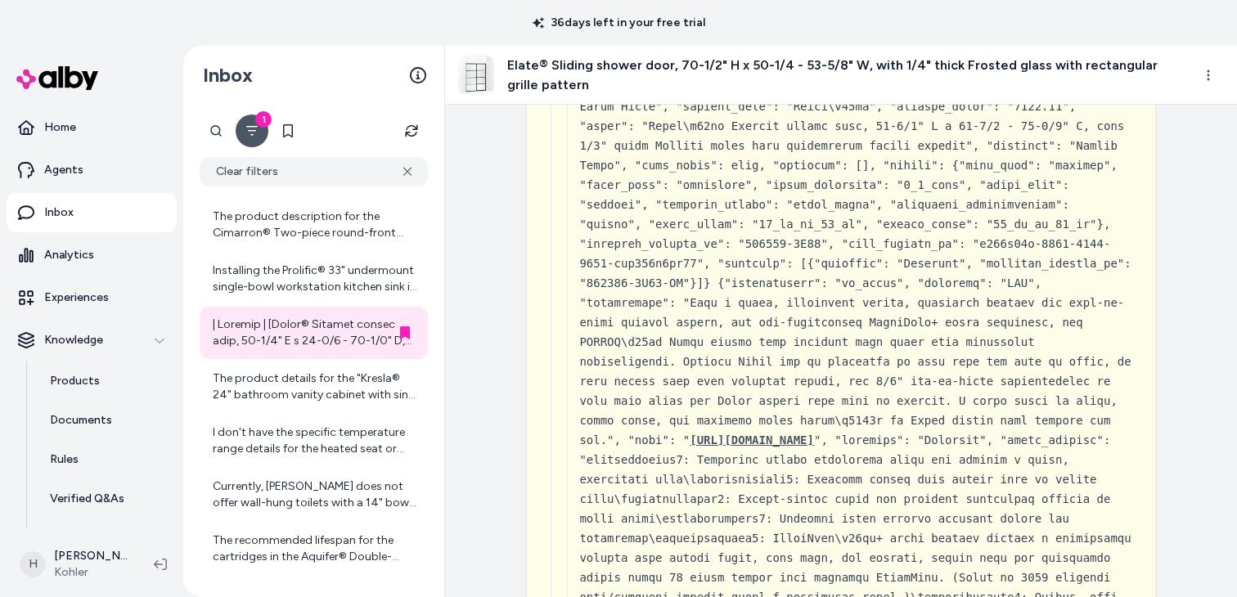
scroll to position [2933, 0]
drag, startPoint x: 830, startPoint y: 385, endPoint x: 919, endPoint y: 384, distance: 89.2
drag, startPoint x: 654, startPoint y: 330, endPoint x: 588, endPoint y: 330, distance: 66.3
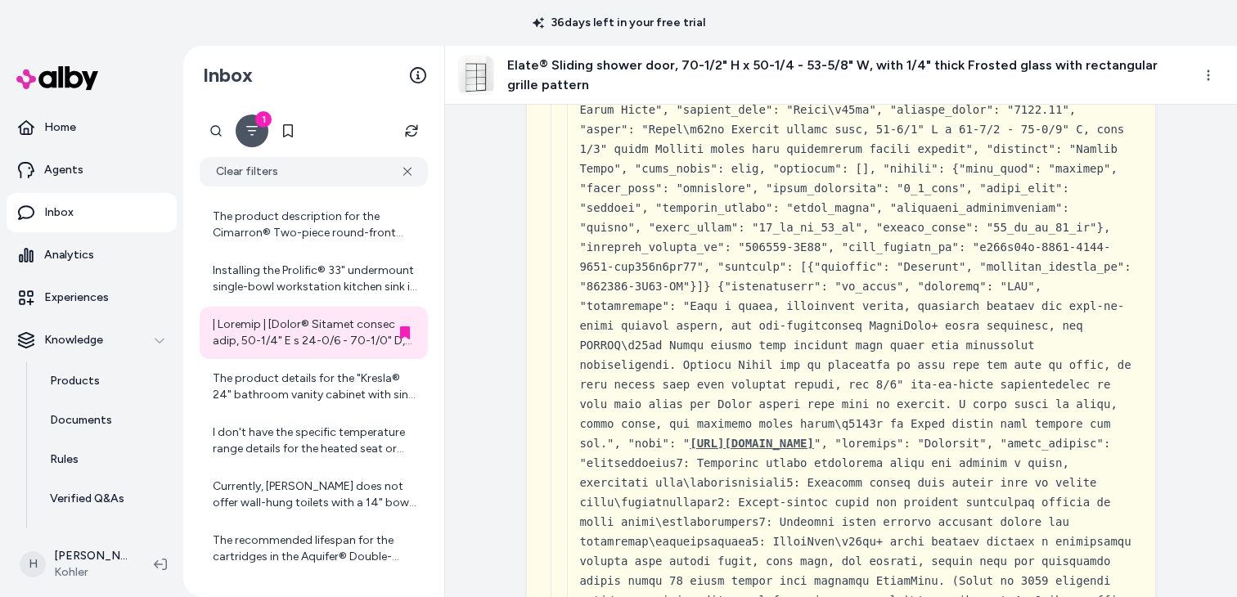
copy div "707607-6D3"
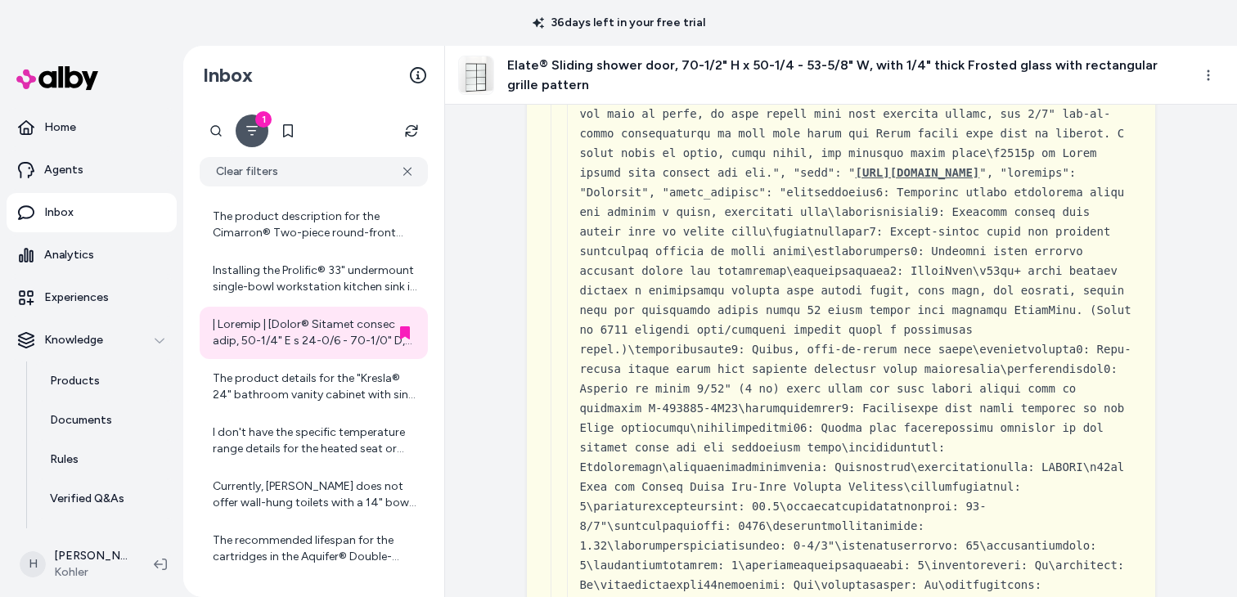
scroll to position [2375, 0]
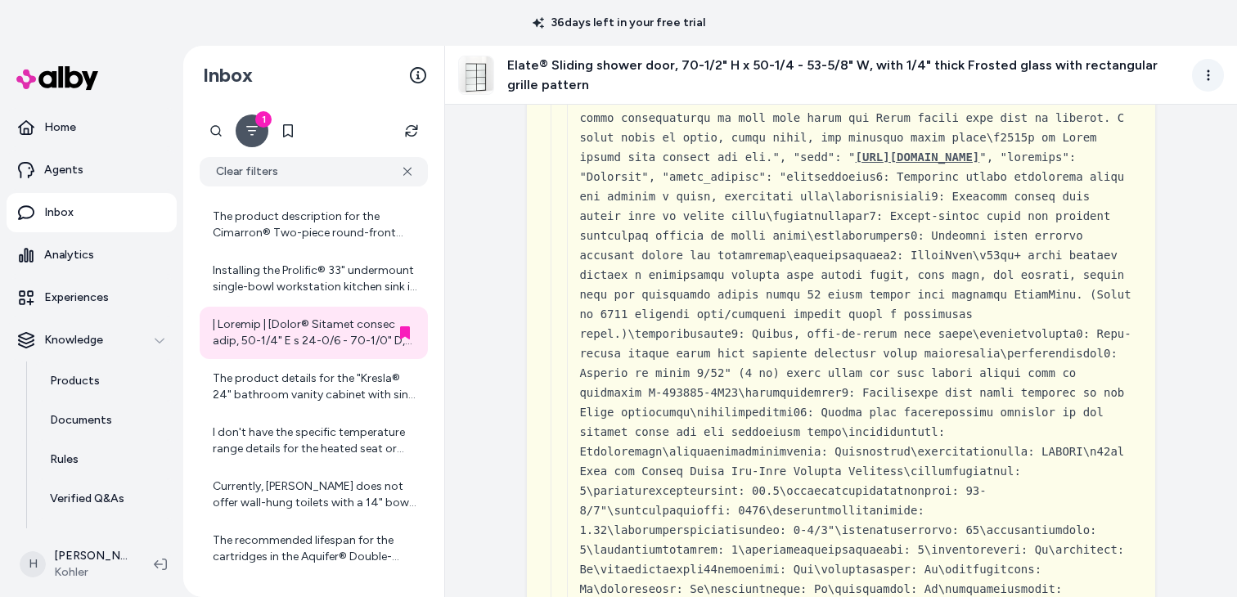
click at [1215, 61] on html "36 days left in your free trial Home Agents Inbox Analytics Experiences Knowled…" at bounding box center [618, 298] width 1237 height 597
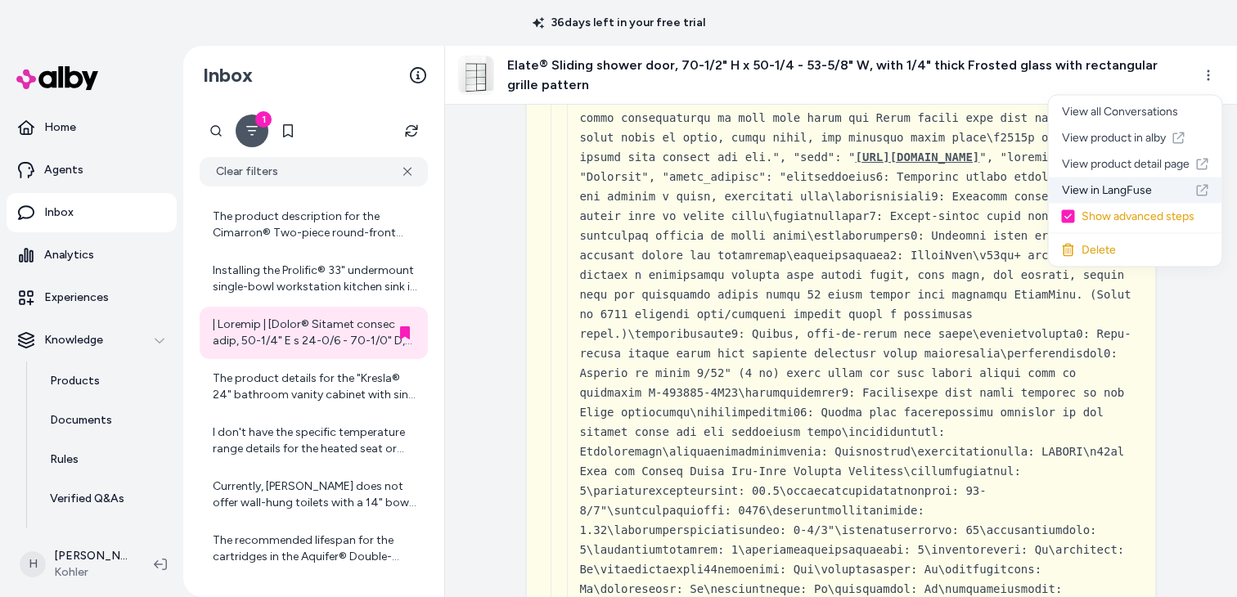
click at [1126, 195] on link "View in LangFuse" at bounding box center [1135, 191] width 173 height 26
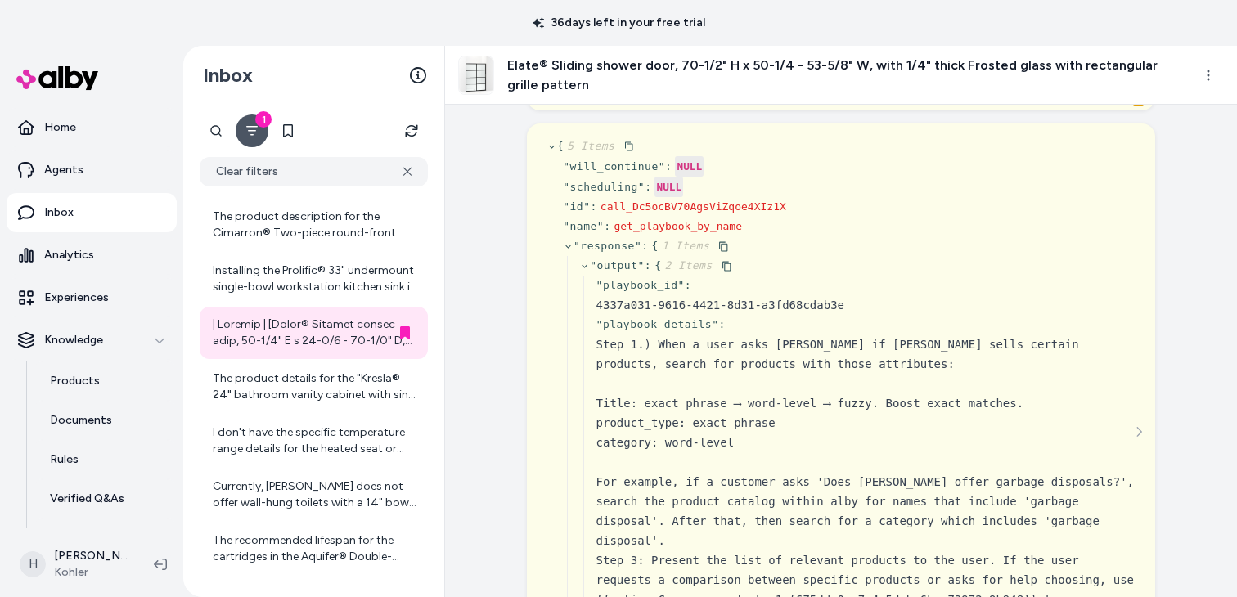
scroll to position [0, 0]
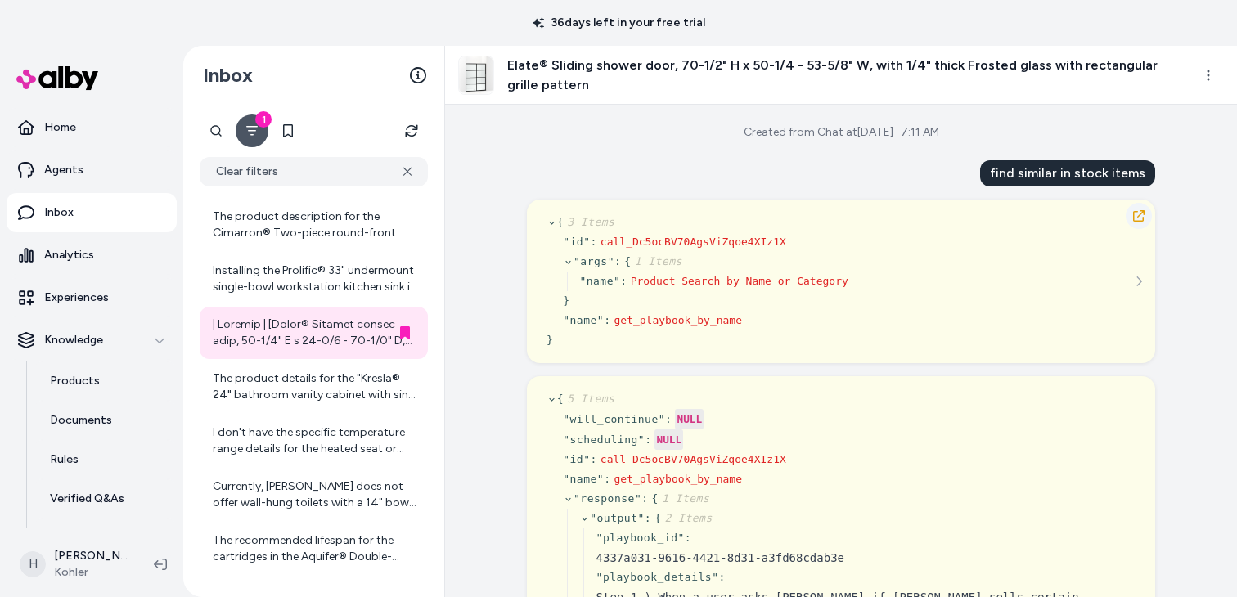
click at [1135, 214] on icon "button" at bounding box center [1138, 215] width 13 height 13
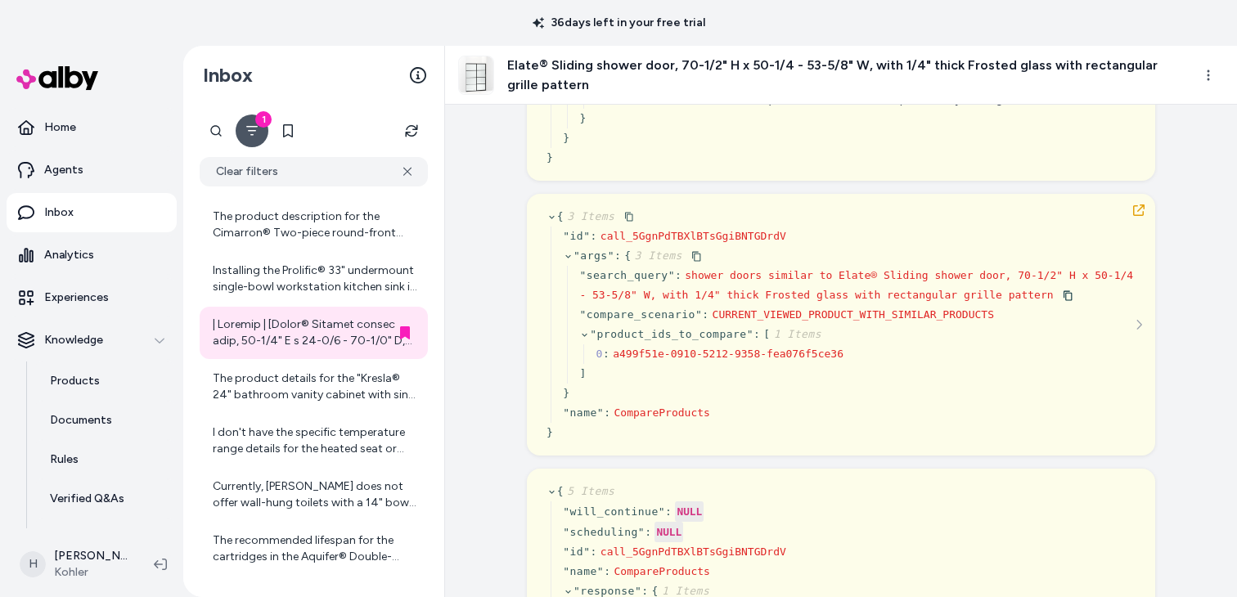
scroll to position [793, 0]
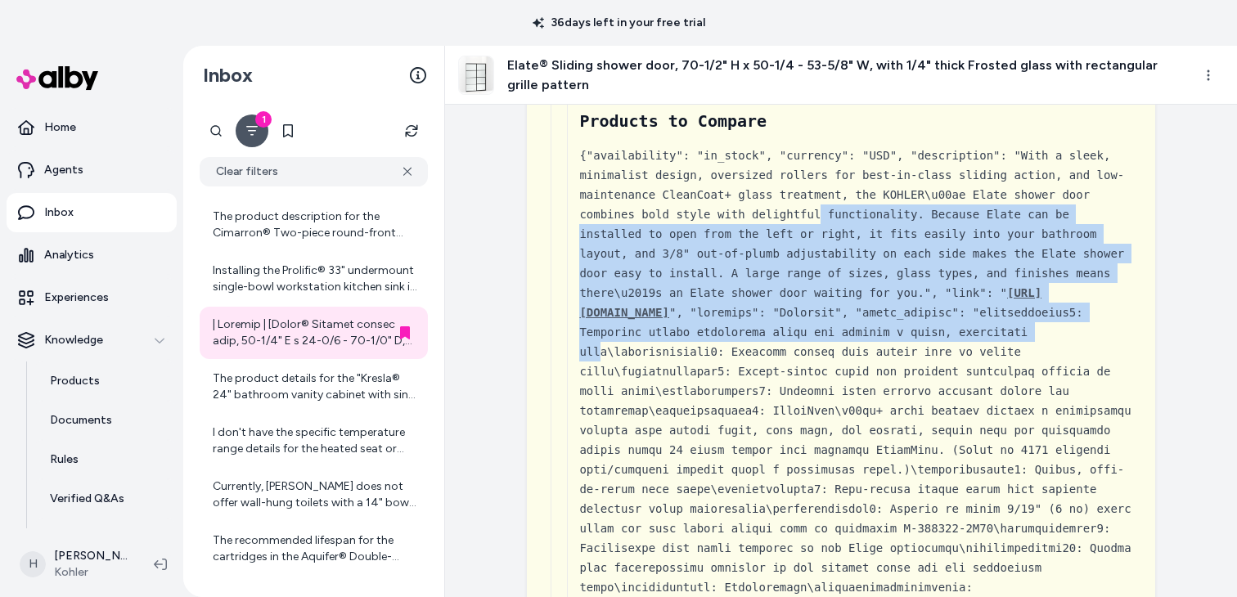
drag, startPoint x: 819, startPoint y: 206, endPoint x: 818, endPoint y: 362, distance: 155.4
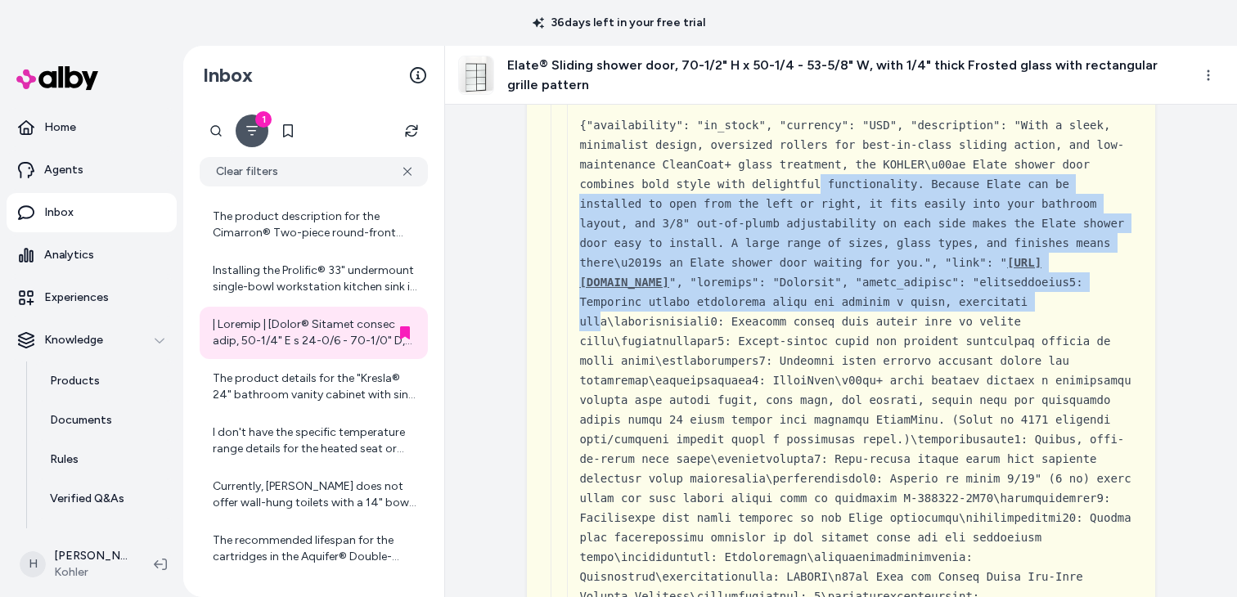
scroll to position [2328, 0]
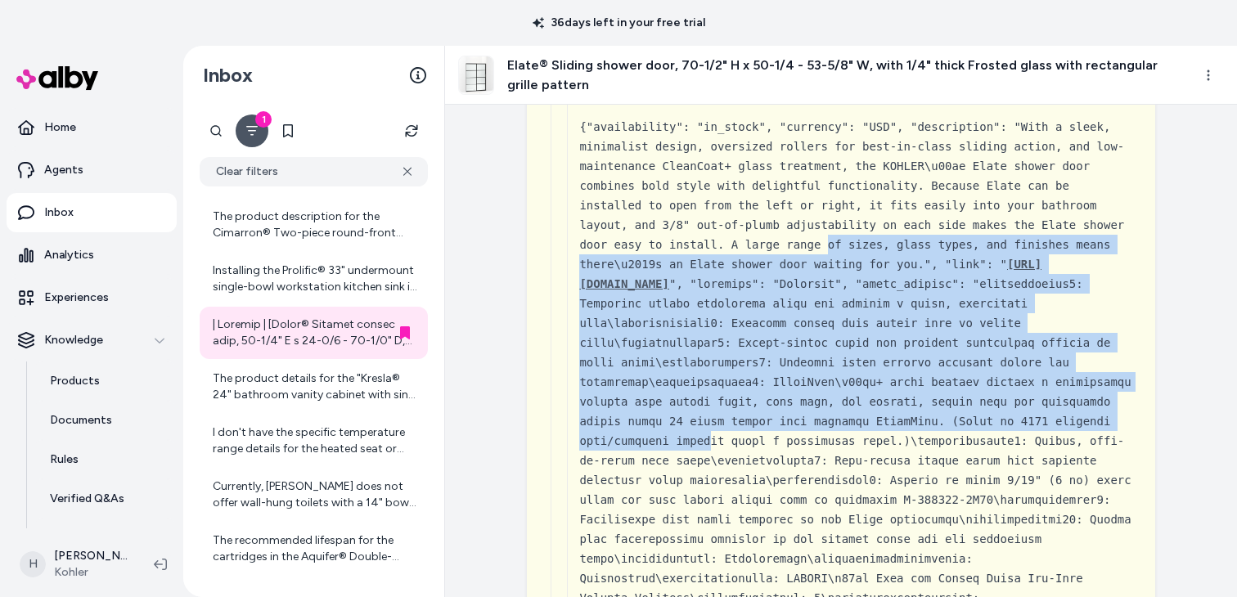
drag, startPoint x: 829, startPoint y: 236, endPoint x: 829, endPoint y: 437, distance: 201.2
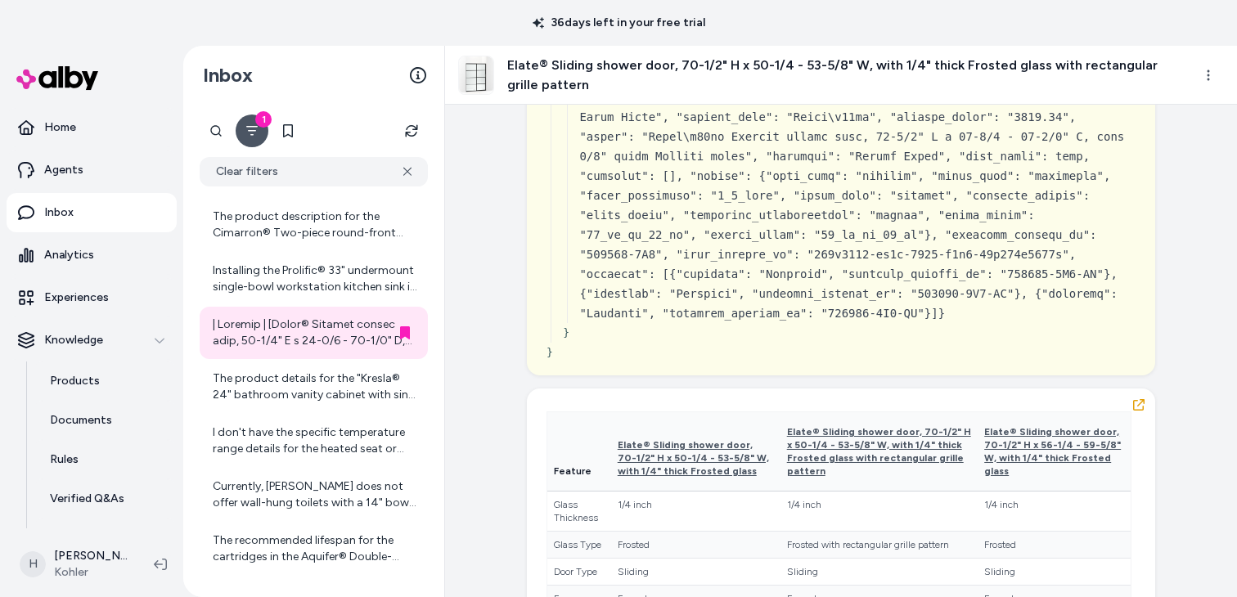
scroll to position [4682, 0]
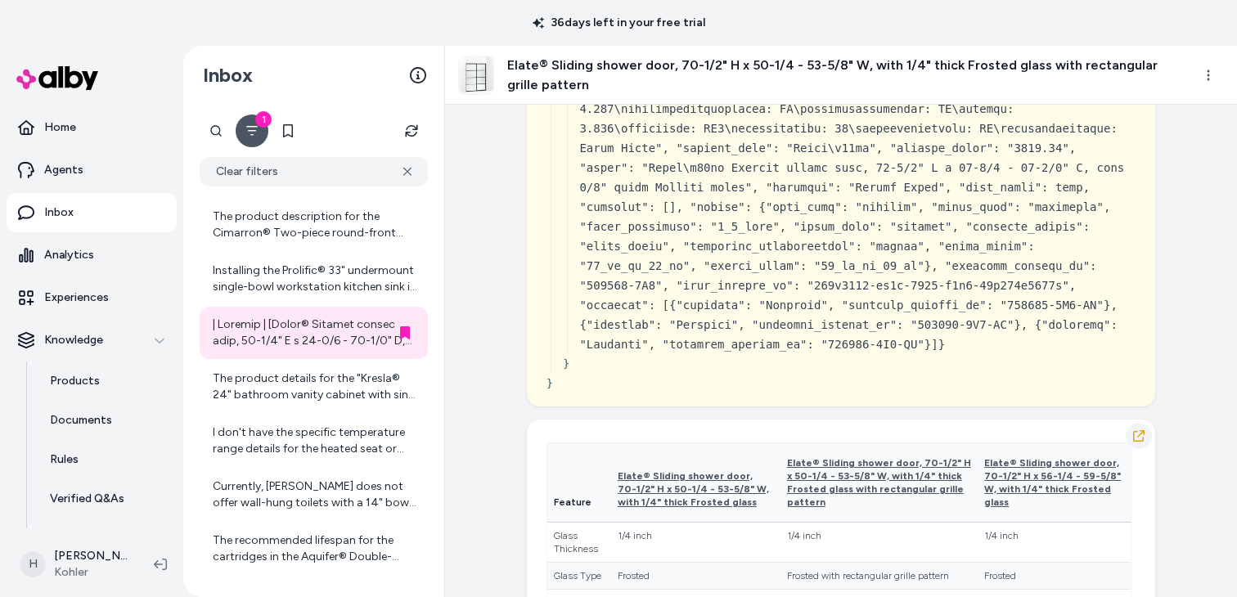
click at [1142, 442] on icon "button" at bounding box center [1138, 435] width 11 height 11
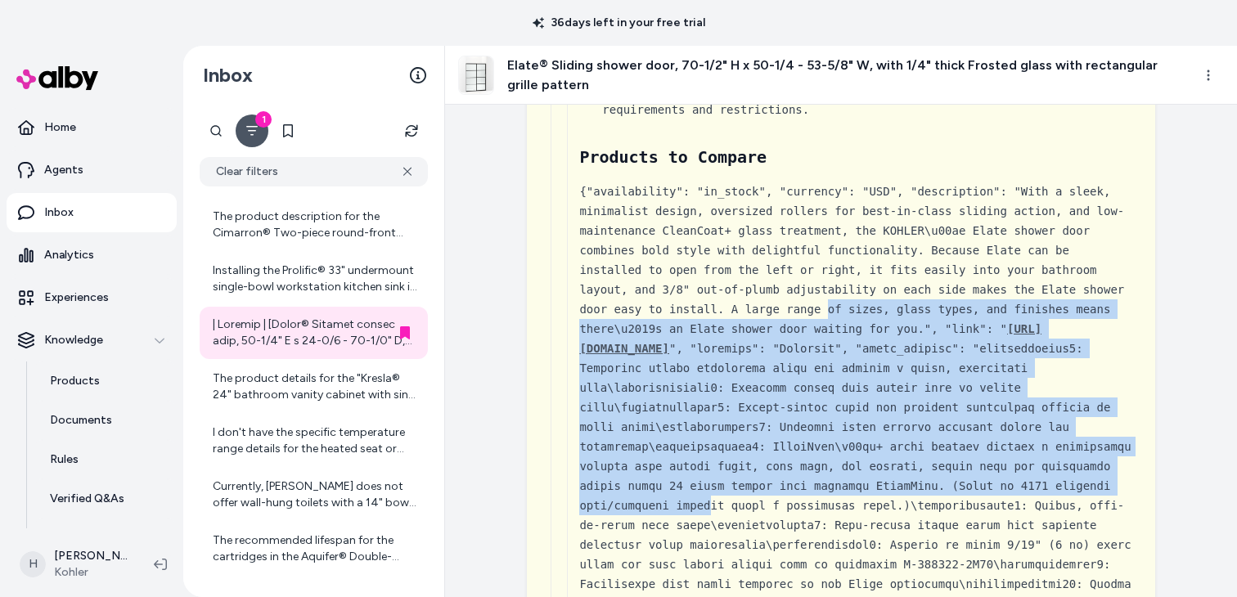
scroll to position [2183, 0]
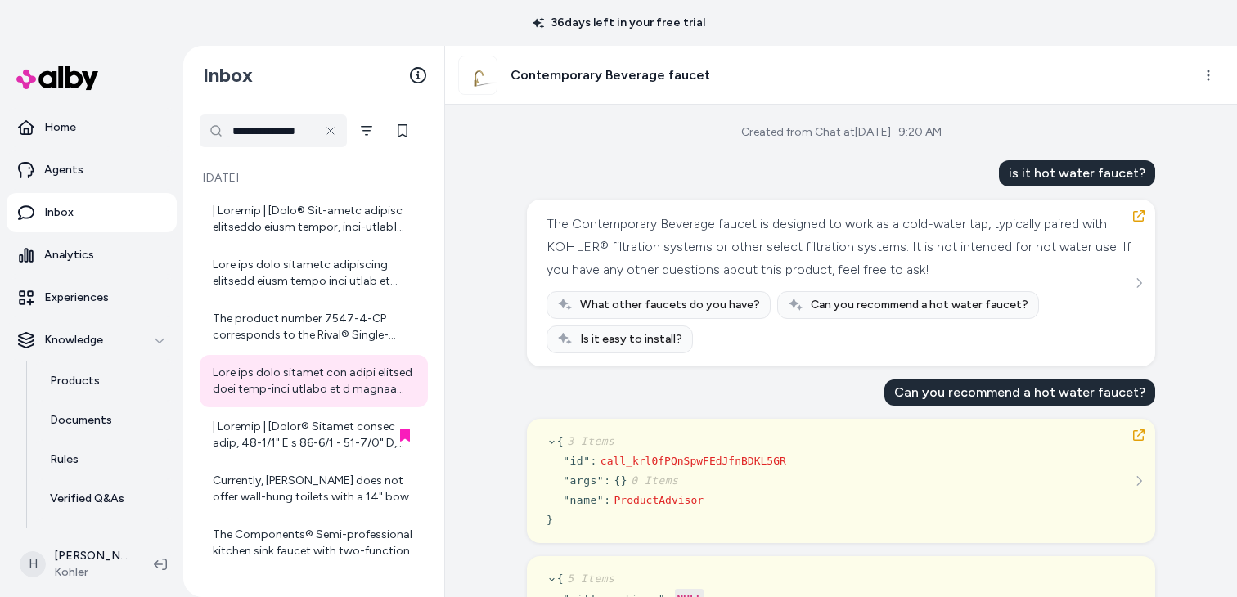
scroll to position [9833, 0]
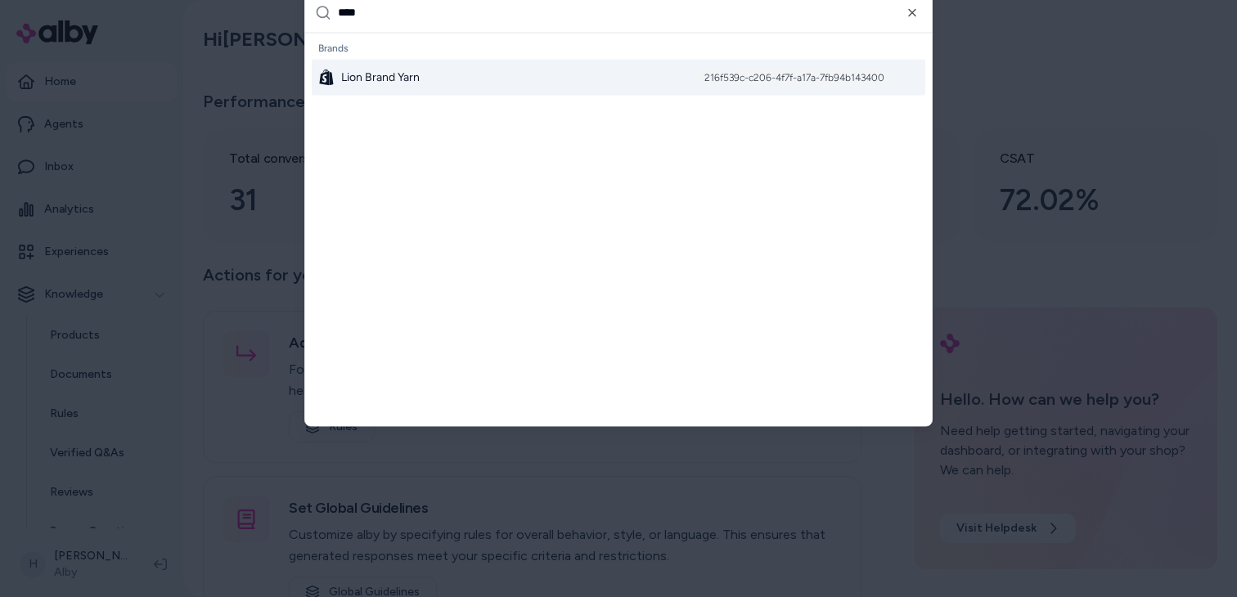
type input "****"
click at [514, 79] on div "Lion Brand Yarn 216f539c-c206-4f7f-a17a-7fb94b143400" at bounding box center [619, 77] width 614 height 36
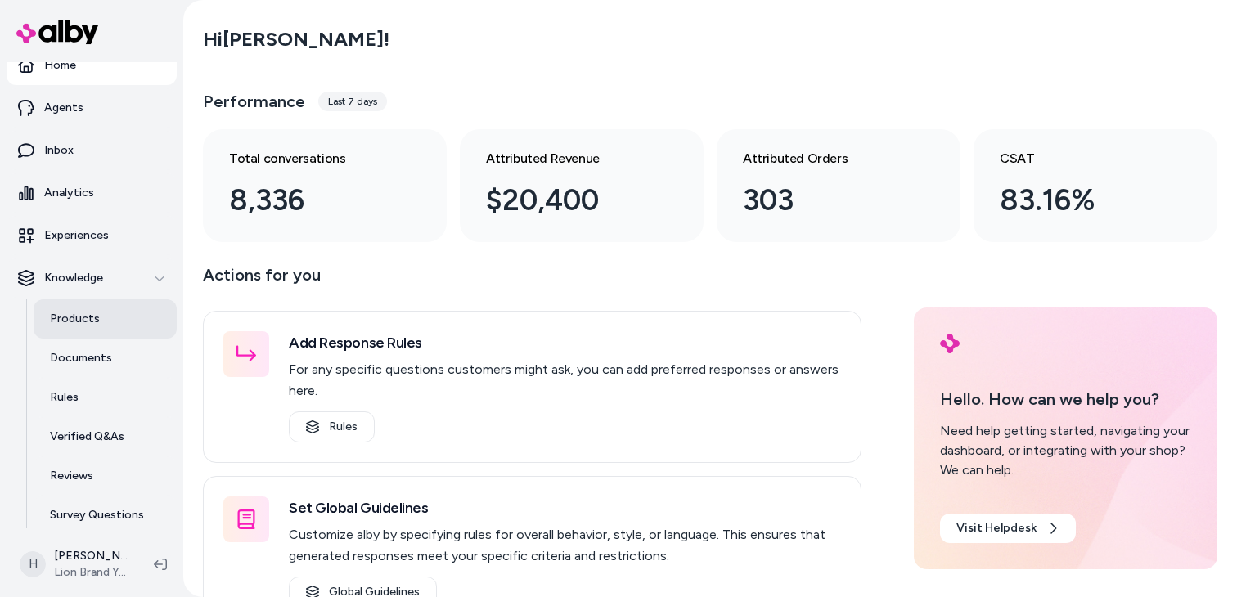
scroll to position [17, 0]
click at [859, 126] on div "Performance Last 7 days Total conversations 8,336 Attributed Revenue $20,400 At…" at bounding box center [710, 162] width 1014 height 160
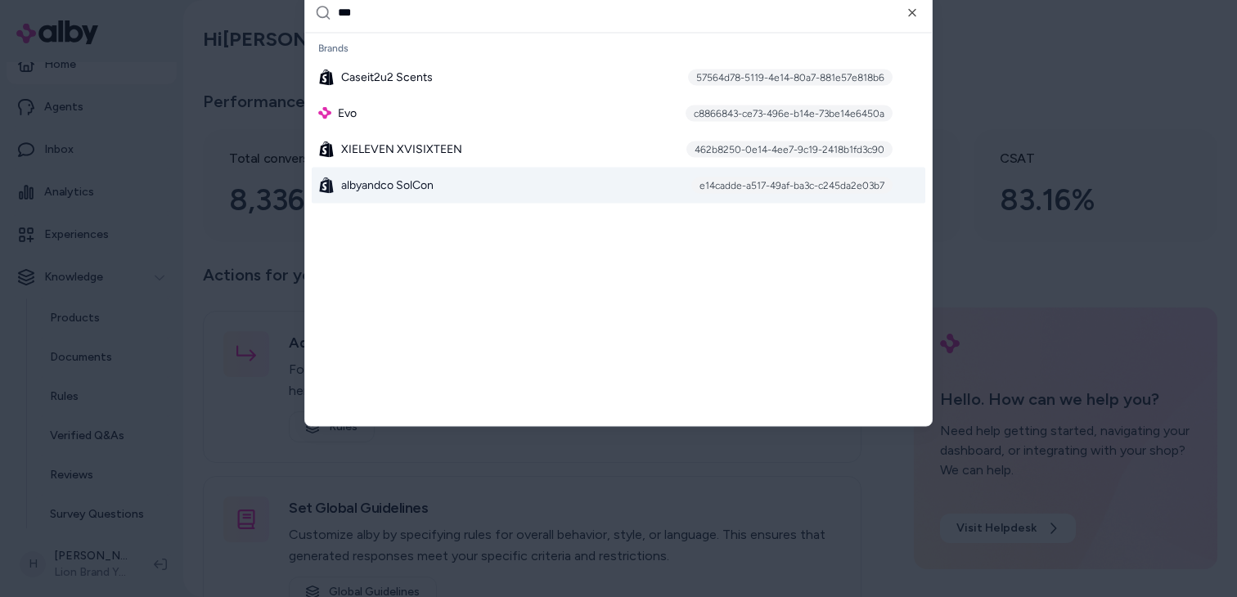
type input "***"
click at [551, 181] on div "albyandco SolCon e14cadde-a517-49af-ba3c-c245da2e03b7" at bounding box center [619, 185] width 614 height 36
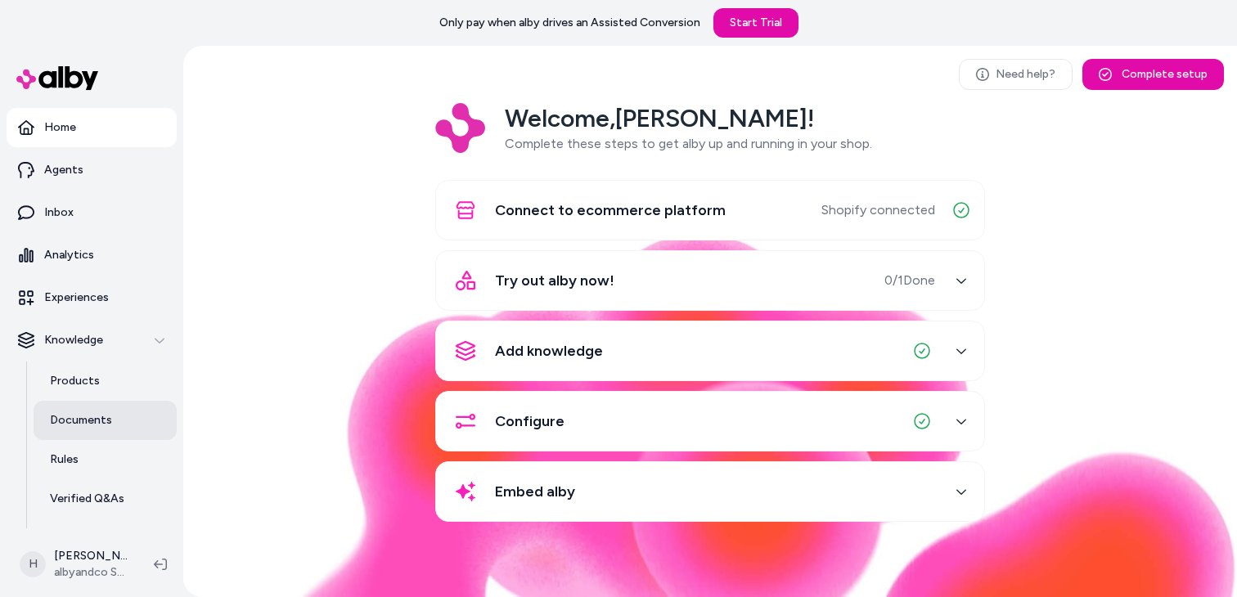
click at [104, 407] on link "Documents" at bounding box center [105, 420] width 143 height 39
click at [153, 418] on link "Documents" at bounding box center [105, 420] width 143 height 39
click at [121, 414] on link "Documents" at bounding box center [105, 420] width 143 height 39
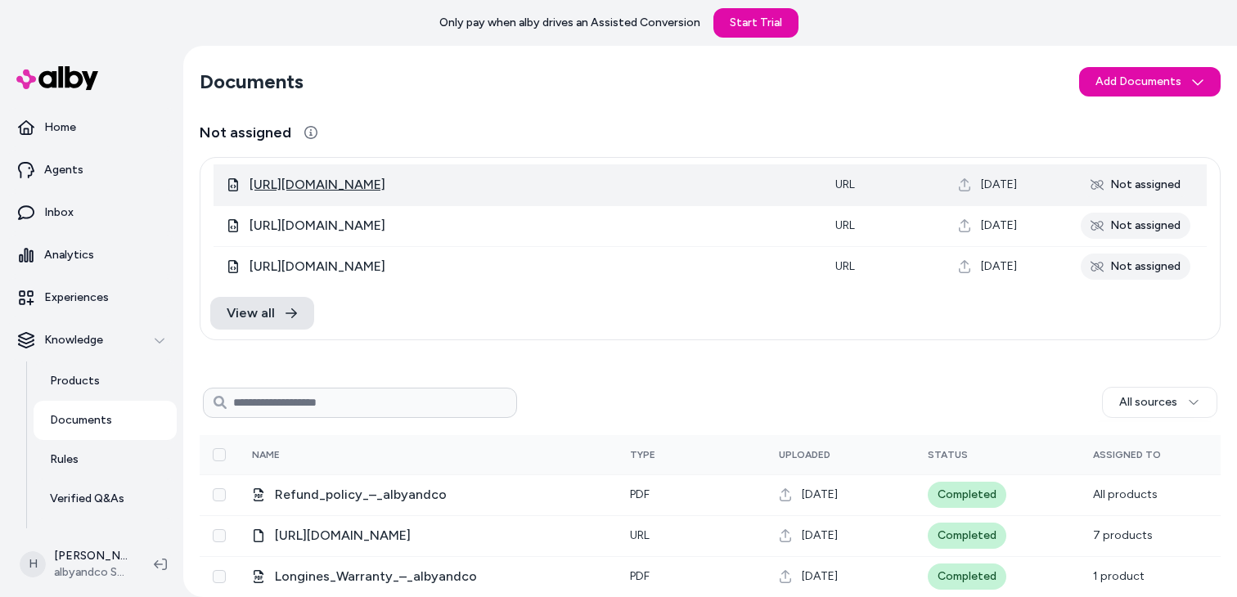
click at [385, 182] on span "[URL][DOMAIN_NAME]" at bounding box center [317, 185] width 136 height 20
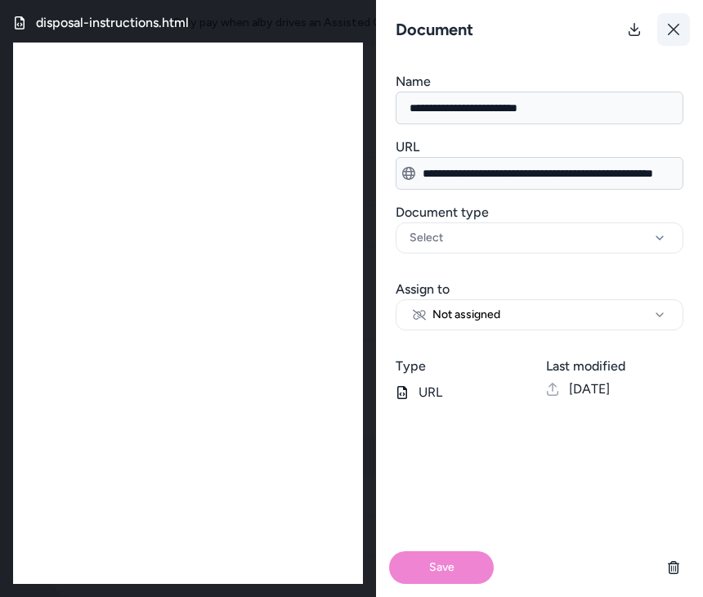
click at [676, 35] on icon at bounding box center [674, 29] width 13 height 13
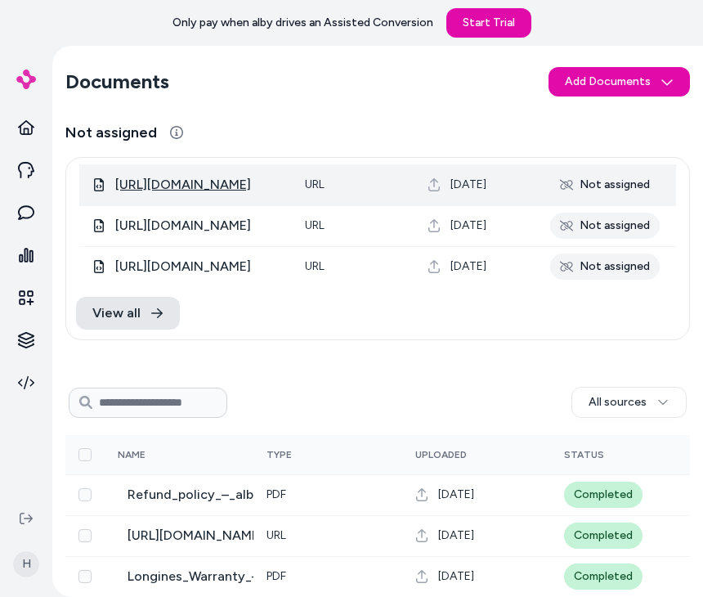
click at [231, 182] on span "[URL][DOMAIN_NAME]" at bounding box center [183, 185] width 136 height 20
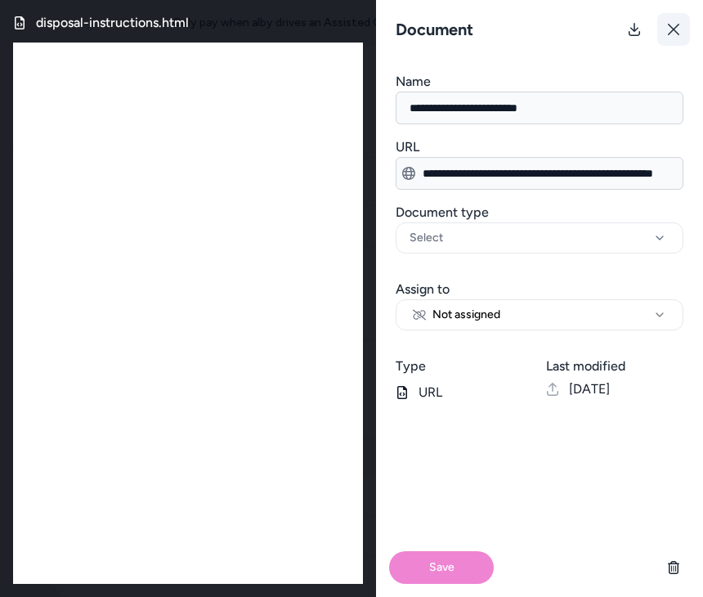
click at [669, 29] on icon at bounding box center [674, 29] width 13 height 13
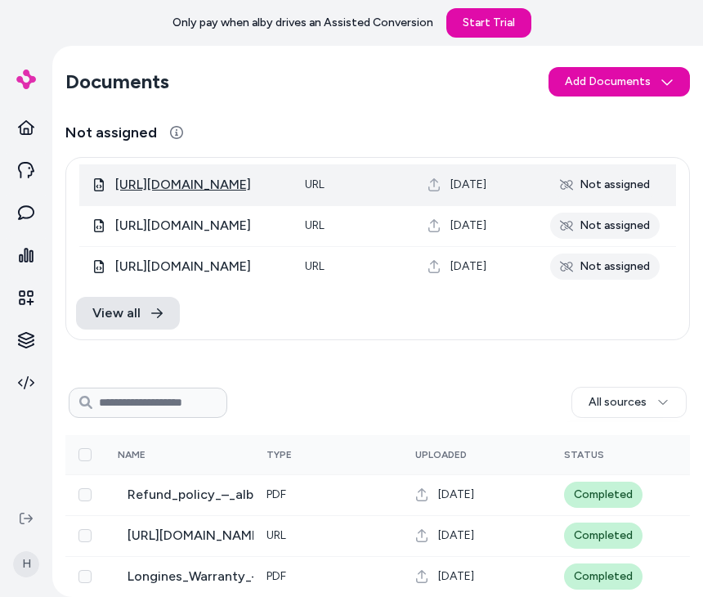
click at [251, 181] on span "[URL][DOMAIN_NAME]" at bounding box center [183, 185] width 136 height 20
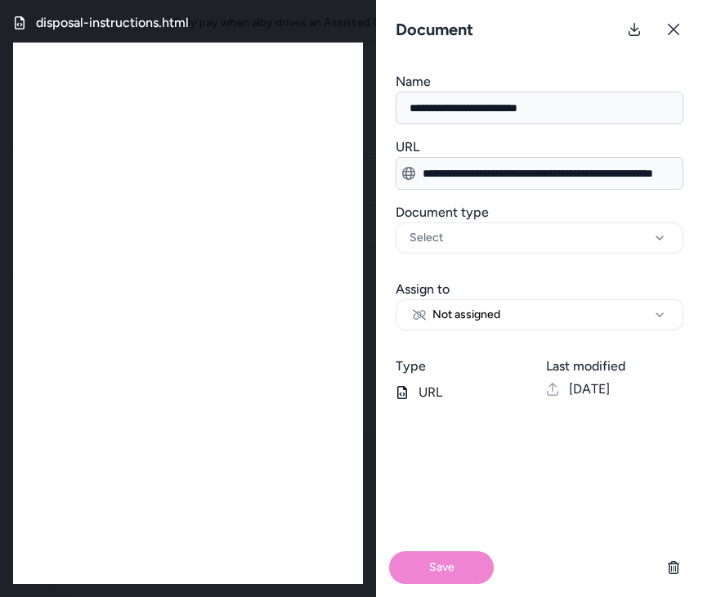
click at [572, 174] on input "**********" at bounding box center [540, 173] width 288 height 33
click at [595, 105] on input "**********" at bounding box center [540, 108] width 288 height 33
click at [548, 78] on h3 "Name" at bounding box center [540, 82] width 288 height 20
click at [548, 92] on input "**********" at bounding box center [540, 108] width 288 height 33
click at [461, 34] on h3 "Document" at bounding box center [434, 29] width 91 height 23
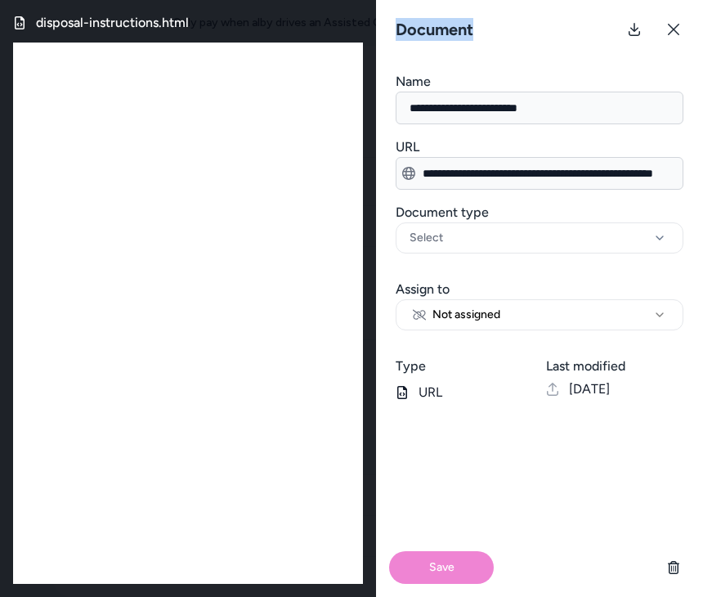
click at [461, 34] on h3 "Document" at bounding box center [434, 29] width 91 height 23
copy h3 "Document"
click at [438, 212] on h3 "Document type" at bounding box center [540, 213] width 288 height 20
click at [438, 223] on button "Select" at bounding box center [540, 238] width 288 height 31
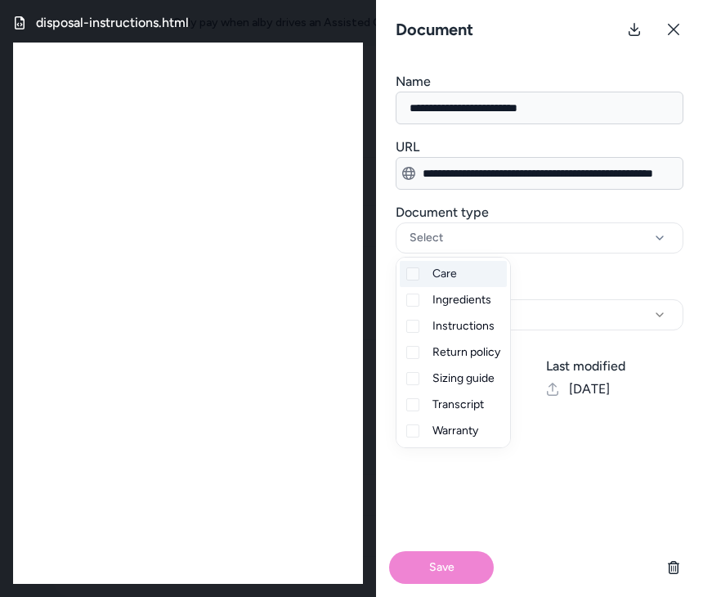
click at [438, 212] on h3 "Document type" at bounding box center [540, 213] width 288 height 20
click at [438, 223] on button "Select" at bounding box center [540, 238] width 288 height 31
click at [438, 212] on h3 "Document type" at bounding box center [540, 213] width 288 height 20
click at [438, 223] on button "Select" at bounding box center [540, 238] width 288 height 31
click at [438, 212] on h3 "Document type" at bounding box center [540, 213] width 288 height 20
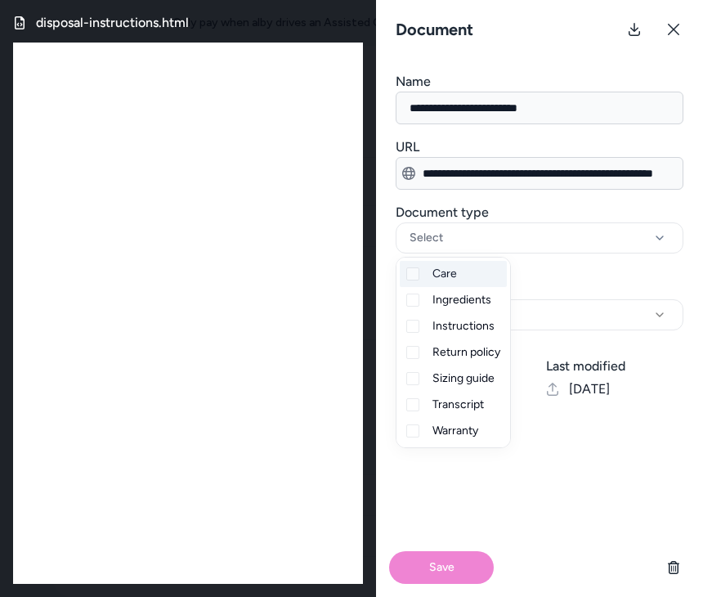
click at [438, 223] on button "Select" at bounding box center [540, 238] width 288 height 31
click at [678, 381] on div "[DATE]" at bounding box center [614, 390] width 137 height 20
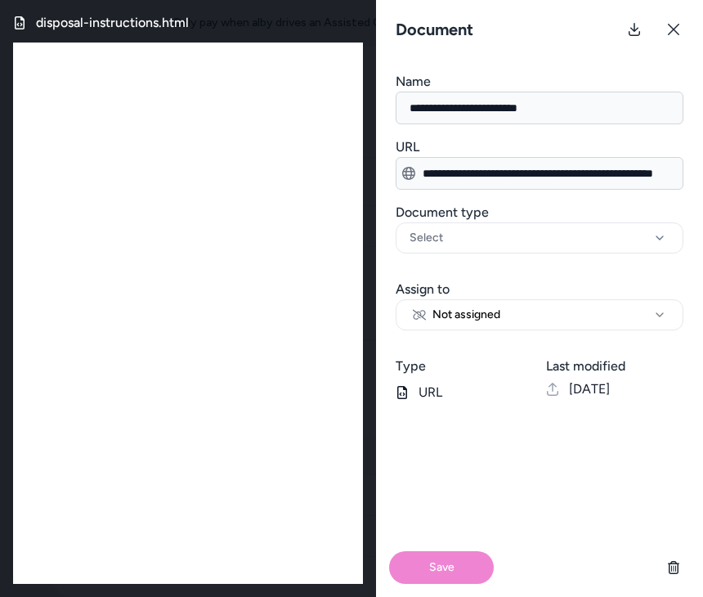
click at [518, 111] on input "**********" at bounding box center [540, 108] width 288 height 33
click at [554, 110] on input "**********" at bounding box center [540, 108] width 288 height 33
click at [528, 70] on div "**********" at bounding box center [539, 298] width 327 height 597
